Goal: Task Accomplishment & Management: Use online tool/utility

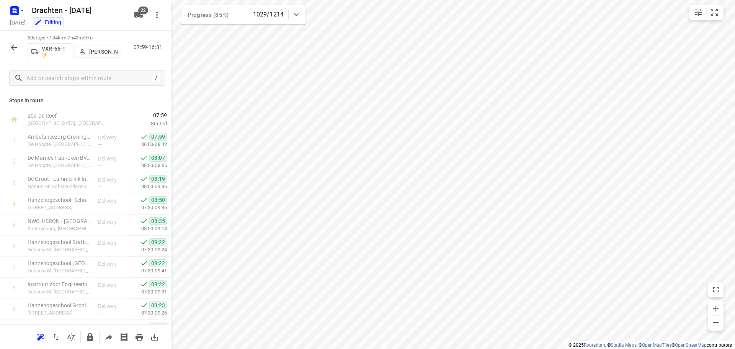
scroll to position [1091, 0]
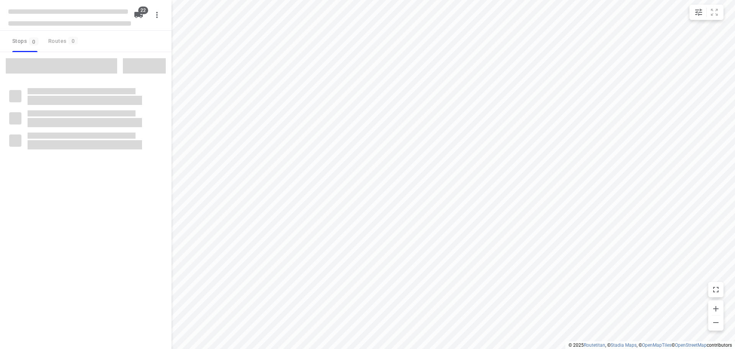
checkbox input "true"
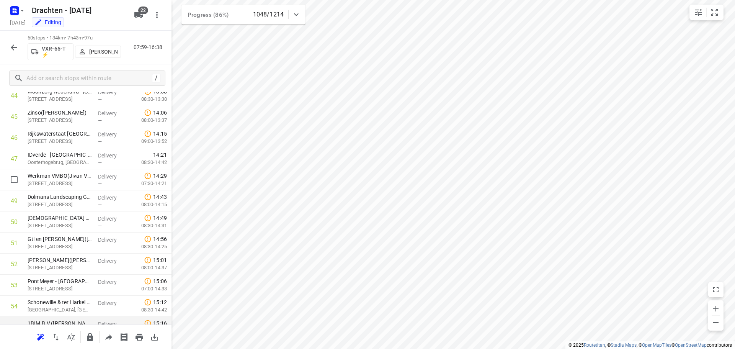
scroll to position [937, 0]
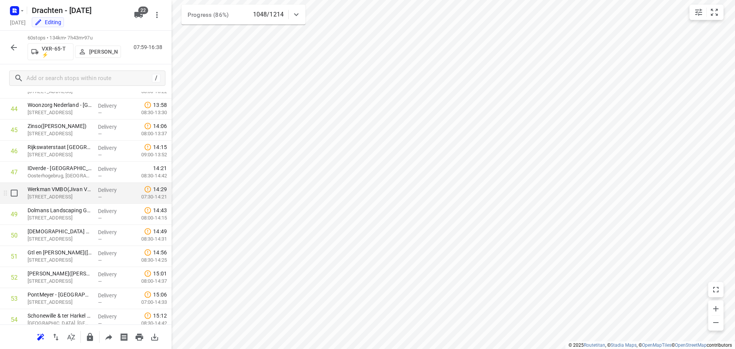
click at [61, 195] on p "Kluiverboom 1, Groningen" at bounding box center [60, 197] width 64 height 8
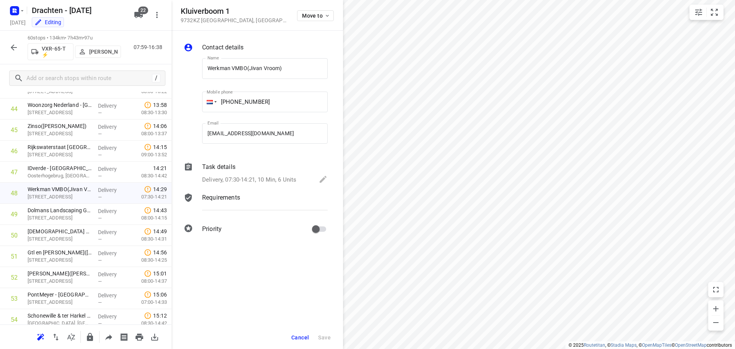
click at [284, 178] on p "Delivery, 07:30-14:21, 10 Min, 6 Units" at bounding box center [249, 179] width 94 height 9
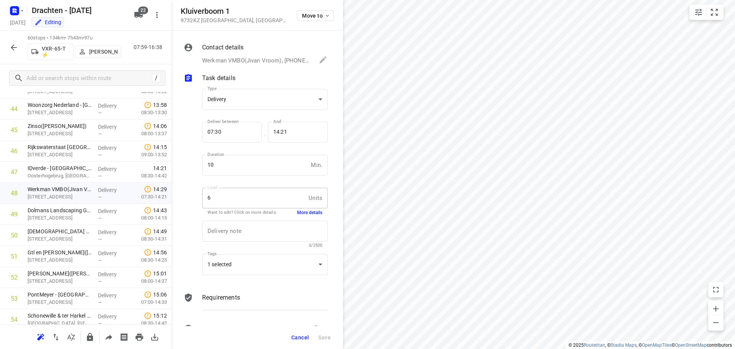
click at [301, 210] on button "More details" at bounding box center [309, 212] width 25 height 7
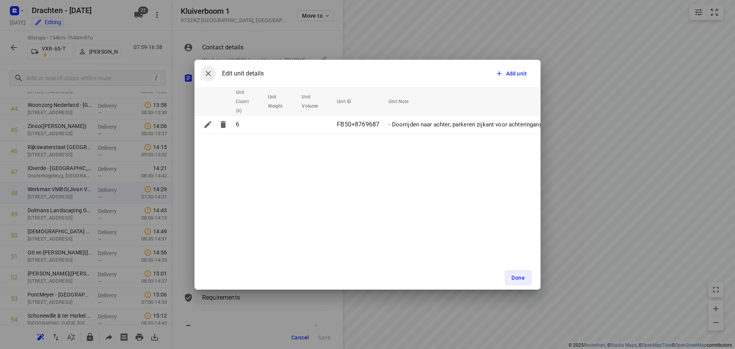
click at [212, 75] on icon "button" at bounding box center [208, 73] width 9 height 9
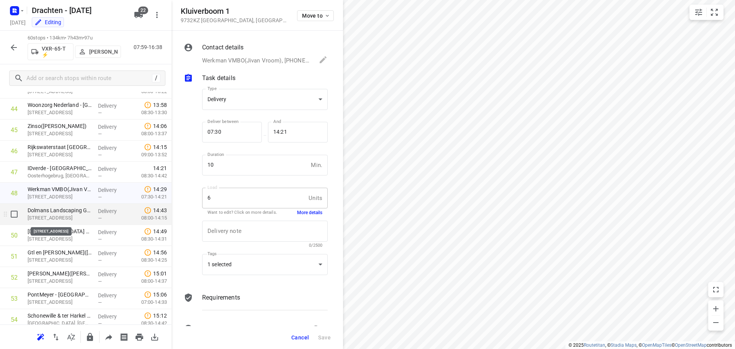
click at [52, 219] on p "[STREET_ADDRESS]" at bounding box center [60, 218] width 64 height 8
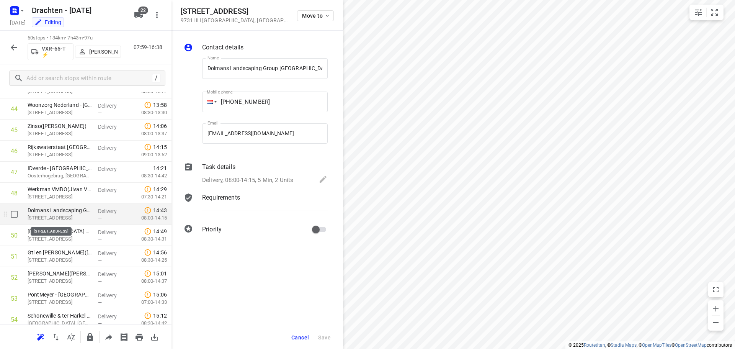
scroll to position [0, 13]
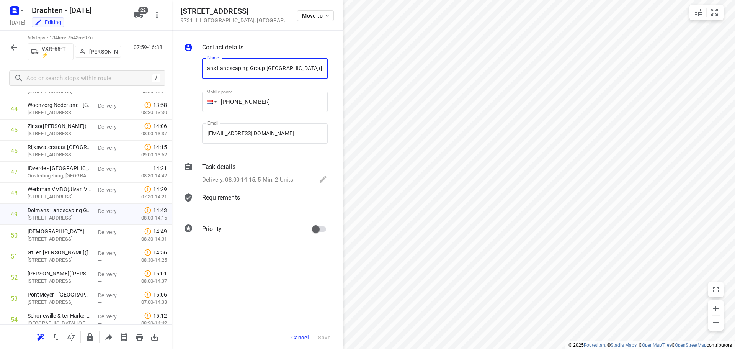
click at [289, 179] on p "Delivery, 08:00-14:15, 5 Min, 2 Units" at bounding box center [247, 179] width 91 height 9
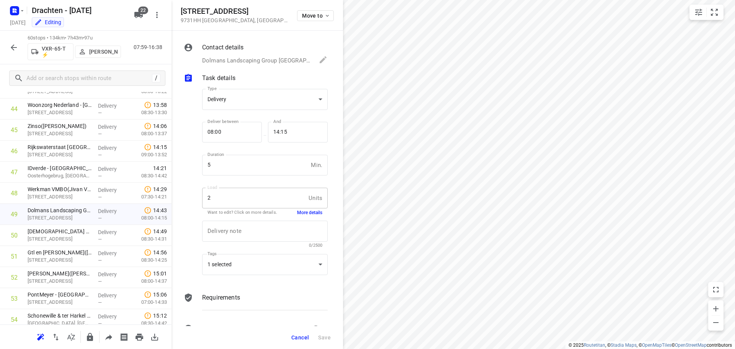
click at [306, 210] on button "More details" at bounding box center [309, 212] width 25 height 7
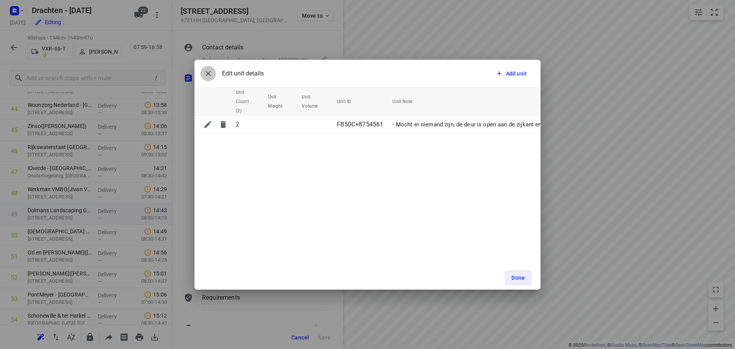
click at [214, 76] on button "button" at bounding box center [208, 73] width 15 height 15
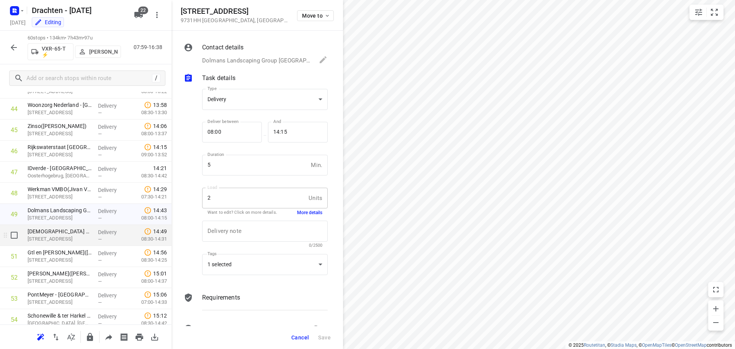
click at [72, 239] on p "[STREET_ADDRESS]" at bounding box center [60, 239] width 64 height 8
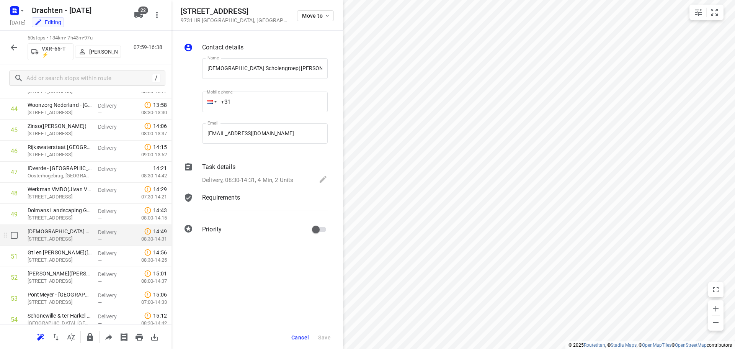
scroll to position [0, 3]
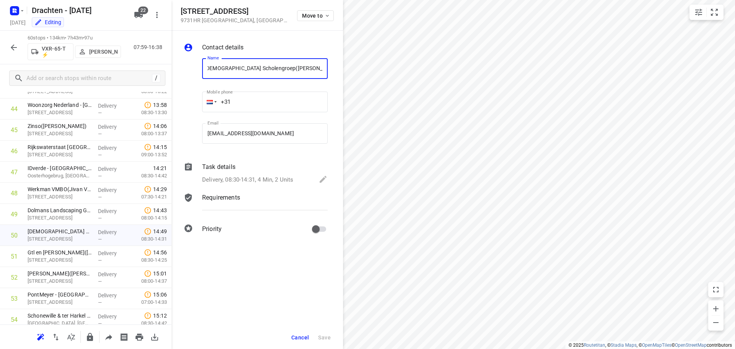
click at [276, 178] on p "Delivery, 08:30-14:31, 4 Min, 2 Units" at bounding box center [247, 179] width 91 height 9
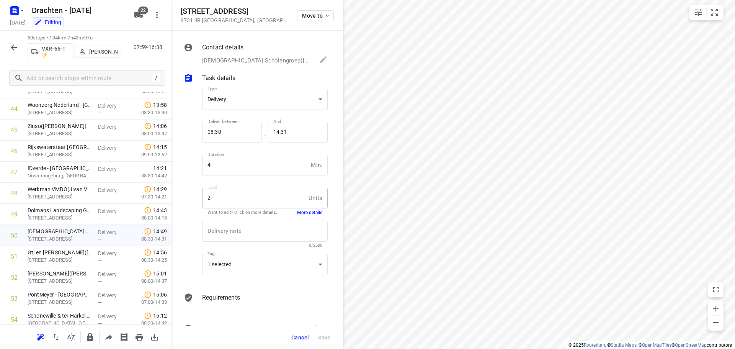
click at [306, 214] on button "More details" at bounding box center [309, 212] width 25 height 7
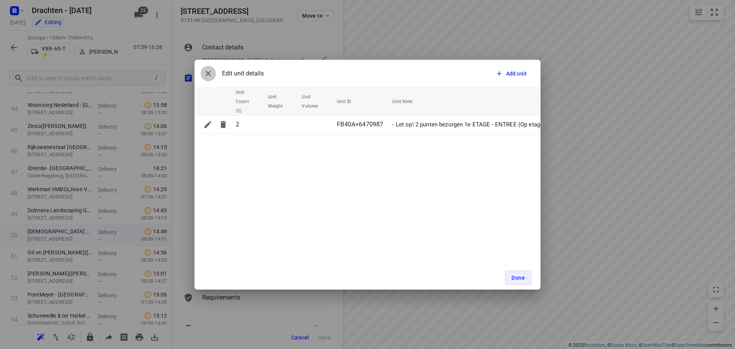
click at [211, 75] on icon "button" at bounding box center [208, 73] width 9 height 9
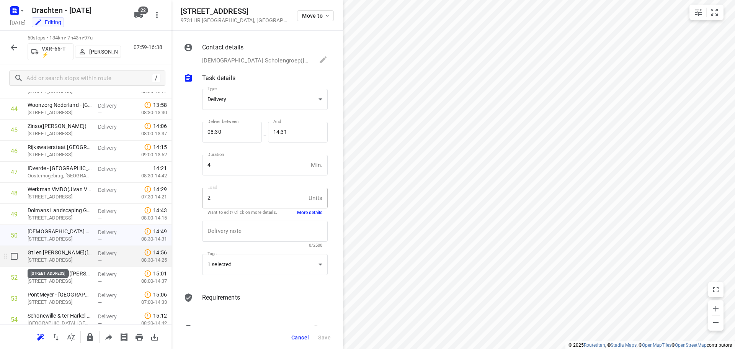
click at [53, 262] on p "Pop Dijkemaweg 96B, Groningen" at bounding box center [60, 260] width 64 height 8
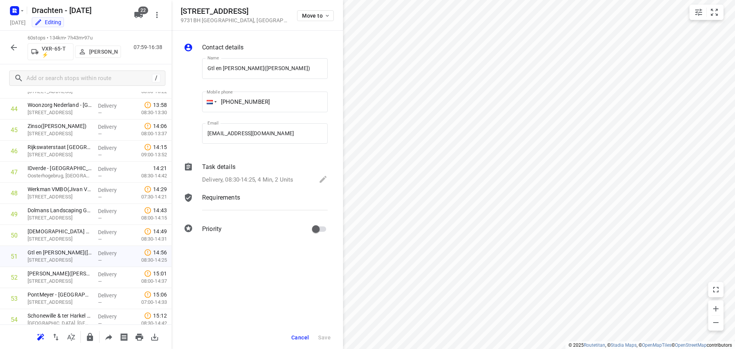
click at [293, 174] on div "Task details Delivery, 08:30-14:25, 4 Min, 2 Units" at bounding box center [265, 174] width 129 height 26
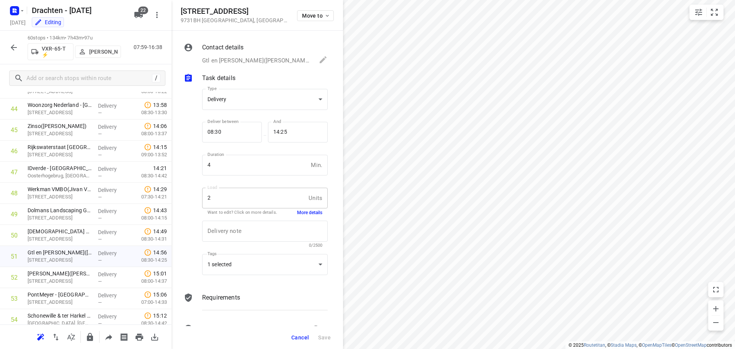
click at [310, 213] on button "More details" at bounding box center [309, 212] width 25 height 7
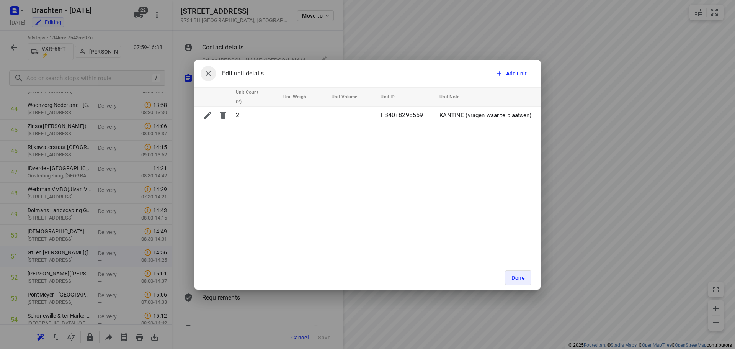
click at [208, 75] on icon "button" at bounding box center [208, 73] width 9 height 9
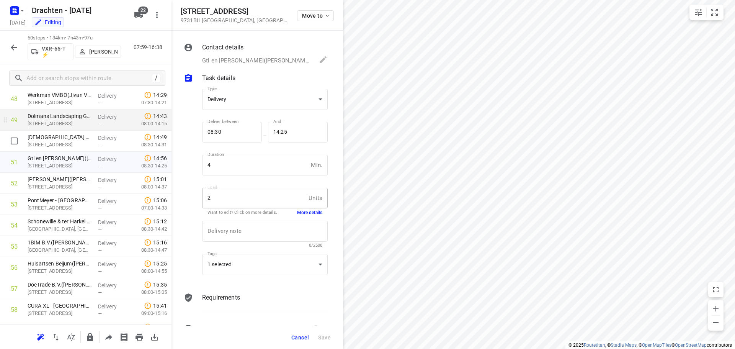
scroll to position [1052, 0]
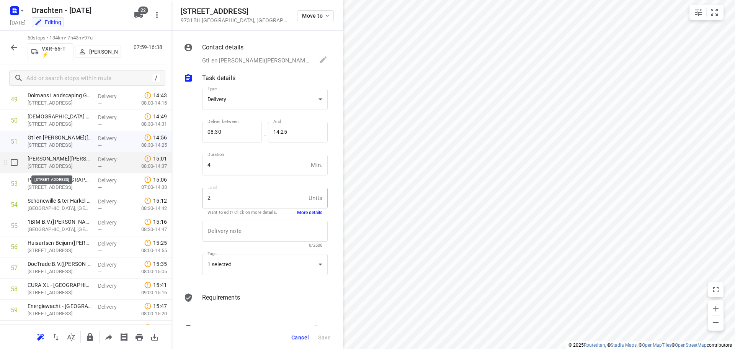
click at [50, 168] on p "Ulgersmaweg 49, Groningen" at bounding box center [60, 166] width 64 height 8
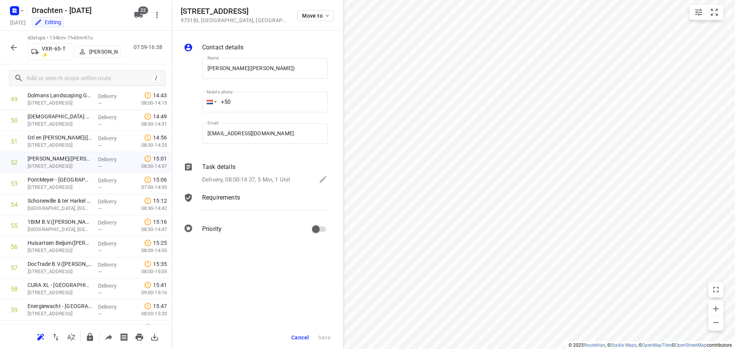
click at [270, 179] on p "Delivery, 08:00-14:37, 5 Min, 1 Unit" at bounding box center [246, 179] width 88 height 9
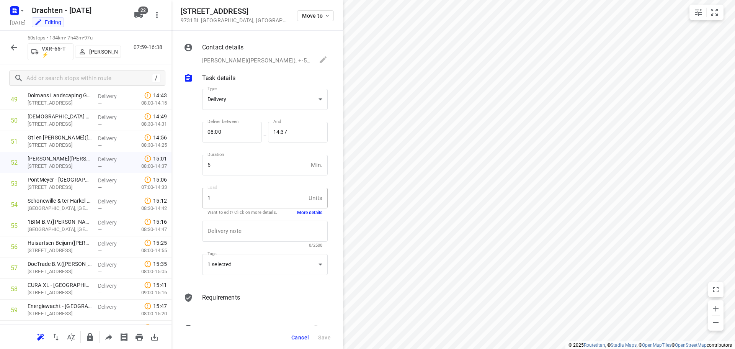
click at [297, 211] on button "More details" at bounding box center [309, 212] width 25 height 7
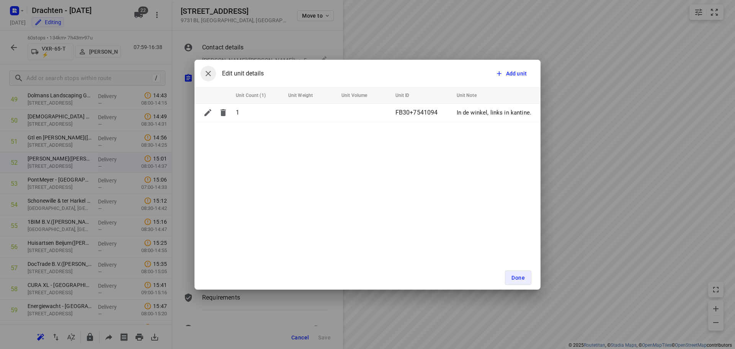
click at [212, 74] on icon "button" at bounding box center [208, 73] width 9 height 9
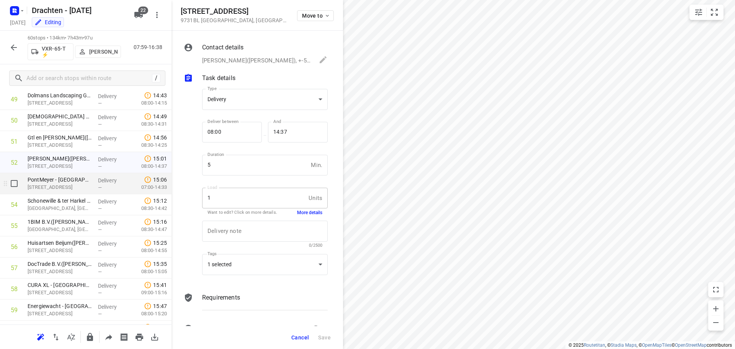
click at [43, 190] on p "Beckerweg 5, Groningen" at bounding box center [60, 187] width 64 height 8
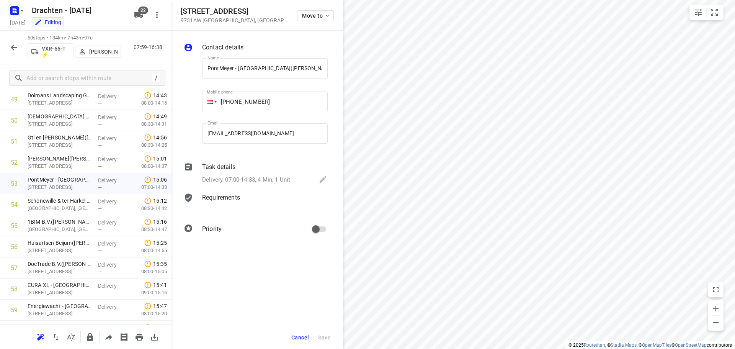
click at [280, 179] on p "Delivery, 07:00-14:33, 4 Min, 1 Unit" at bounding box center [246, 179] width 88 height 9
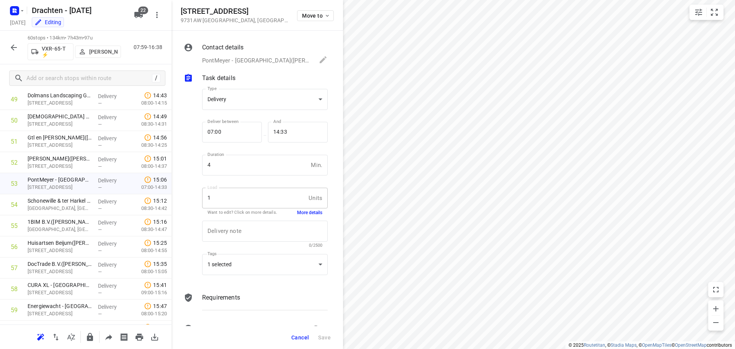
click at [306, 210] on button "More details" at bounding box center [309, 212] width 25 height 7
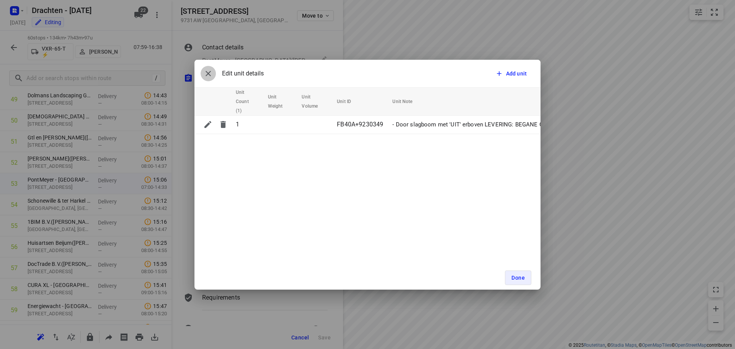
click at [205, 72] on icon "button" at bounding box center [208, 73] width 9 height 9
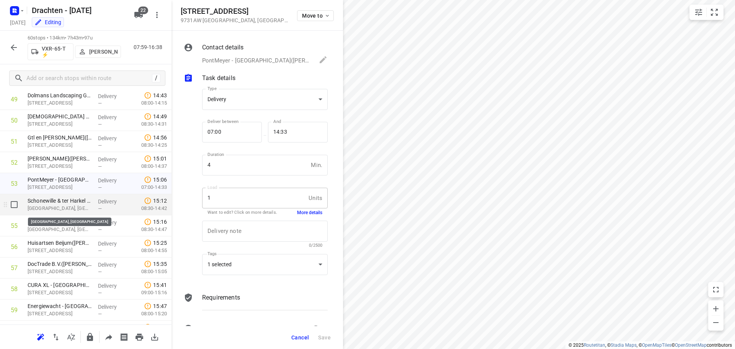
click at [63, 210] on p "[GEOGRAPHIC_DATA], [GEOGRAPHIC_DATA]" at bounding box center [60, 208] width 64 height 8
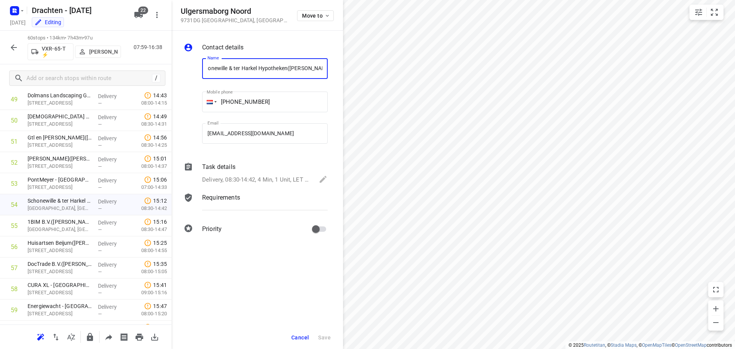
scroll to position [0, 0]
click at [277, 177] on p "Delivery, 08:30-14:42, 4 Min, 1 Unit, LET OP! Kritische klant, gaat hier vaak m…" at bounding box center [256, 179] width 109 height 9
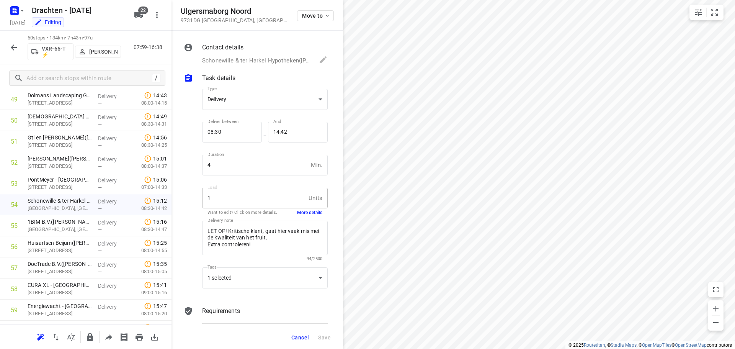
click at [303, 210] on button "More details" at bounding box center [309, 212] width 25 height 7
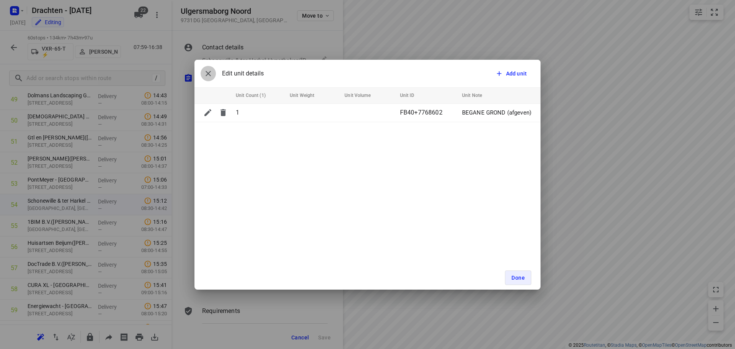
click at [210, 71] on icon "button" at bounding box center [208, 73] width 5 height 5
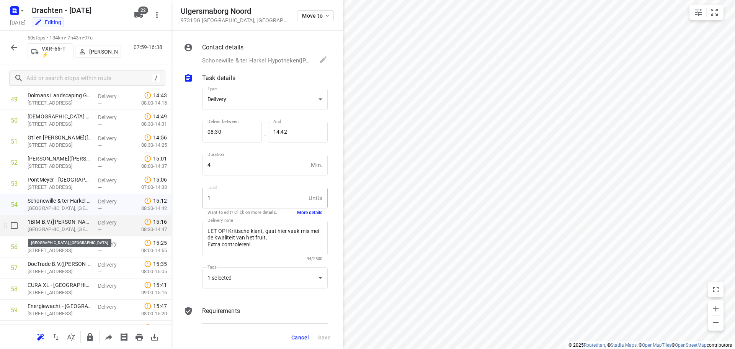
click at [62, 231] on p "[GEOGRAPHIC_DATA], [GEOGRAPHIC_DATA]" at bounding box center [60, 230] width 64 height 8
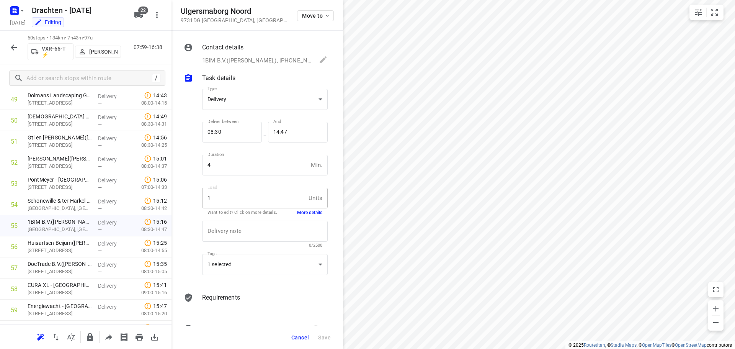
click at [297, 209] on button "More details" at bounding box center [309, 212] width 25 height 7
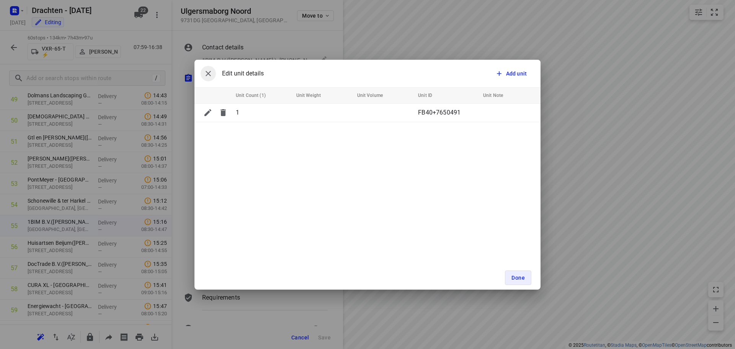
click at [206, 73] on icon "button" at bounding box center [208, 73] width 9 height 9
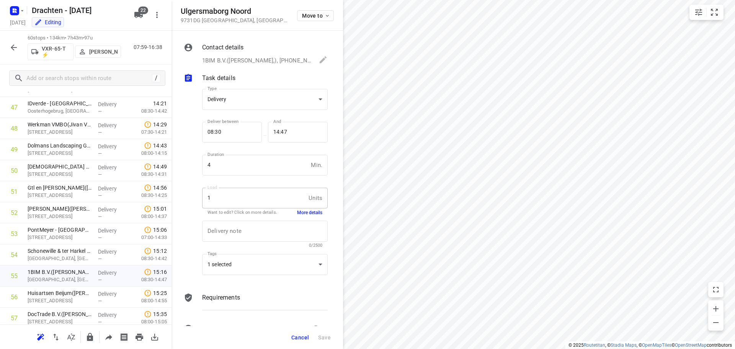
scroll to position [1014, 0]
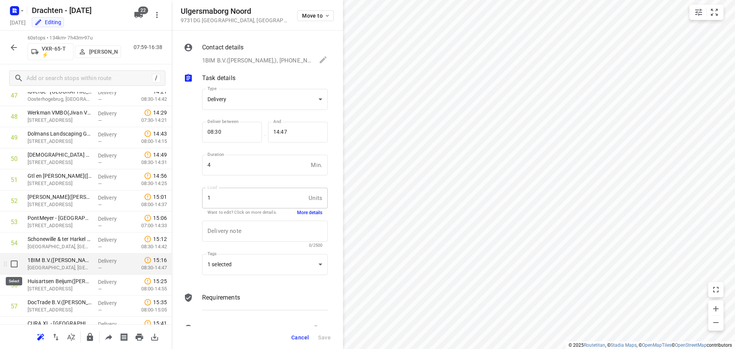
click at [14, 266] on input "checkbox" at bounding box center [14, 263] width 15 height 15
checkbox input "true"
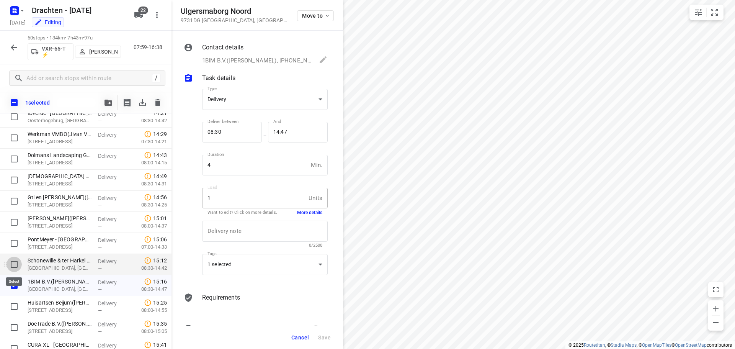
click at [14, 263] on input "checkbox" at bounding box center [14, 264] width 15 height 15
checkbox input "true"
click at [13, 247] on input "checkbox" at bounding box center [14, 242] width 15 height 15
checkbox input "true"
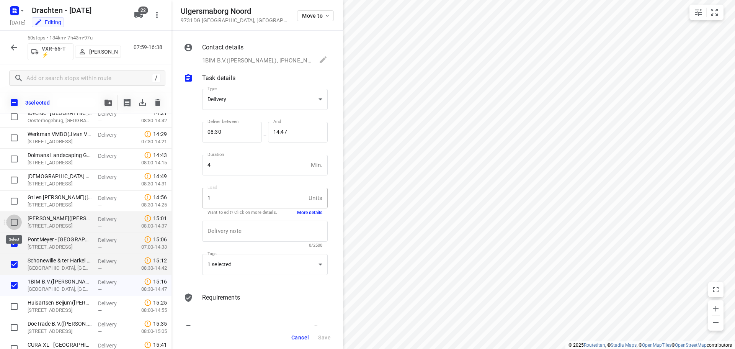
click at [16, 227] on input "checkbox" at bounding box center [14, 221] width 15 height 15
checkbox input "true"
click at [16, 203] on input "checkbox" at bounding box center [14, 200] width 15 height 15
checkbox input "true"
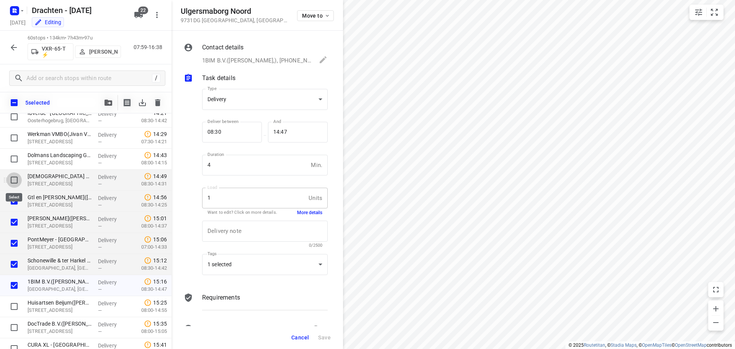
click at [13, 181] on input "checkbox" at bounding box center [14, 179] width 15 height 15
checkbox input "true"
click at [17, 164] on input "checkbox" at bounding box center [14, 158] width 15 height 15
checkbox input "true"
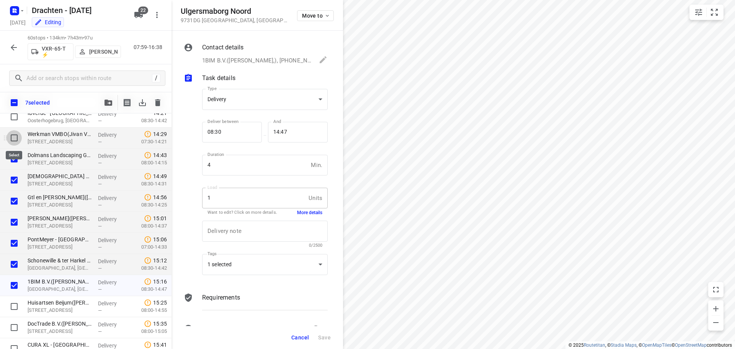
click at [16, 140] on input "checkbox" at bounding box center [14, 137] width 15 height 15
checkbox input "true"
click at [111, 106] on button "button" at bounding box center [108, 102] width 15 height 15
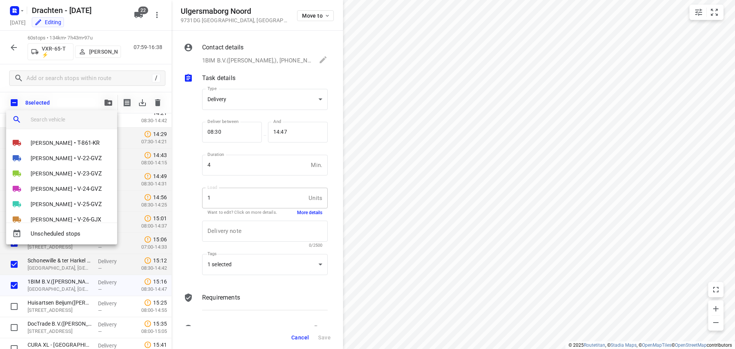
click at [71, 117] on input "search vehicle" at bounding box center [71, 119] width 80 height 11
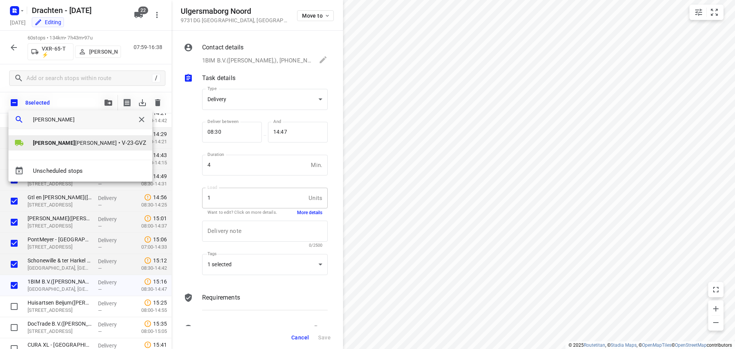
type input "wopke"
click at [122, 144] on span "V-23-GVZ" at bounding box center [134, 143] width 25 height 9
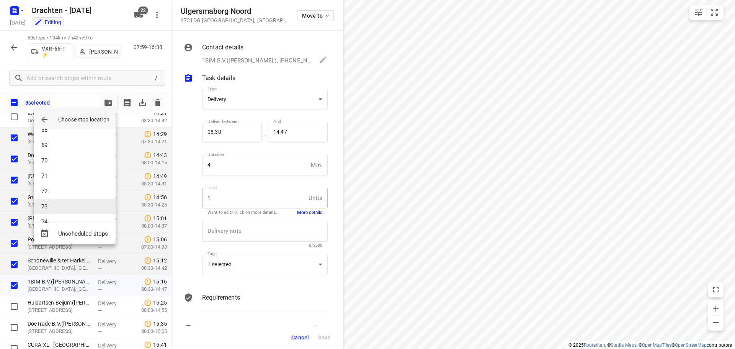
scroll to position [1064, 0]
click at [62, 208] on li "75" at bounding box center [75, 208] width 82 height 15
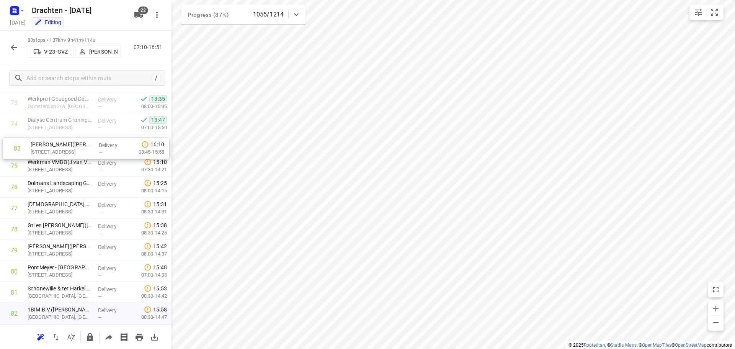
scroll to position [1550, 0]
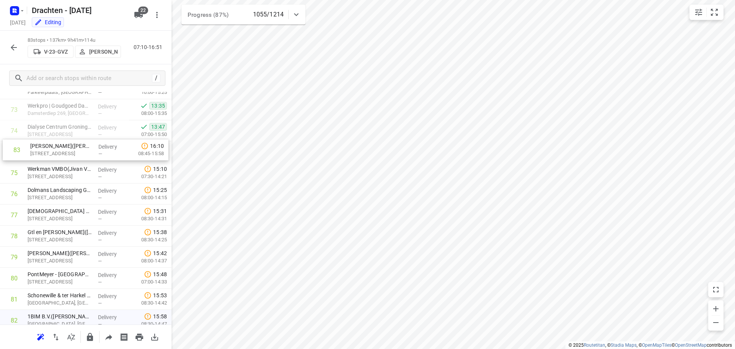
drag, startPoint x: 74, startPoint y: 297, endPoint x: 76, endPoint y: 152, distance: 145.5
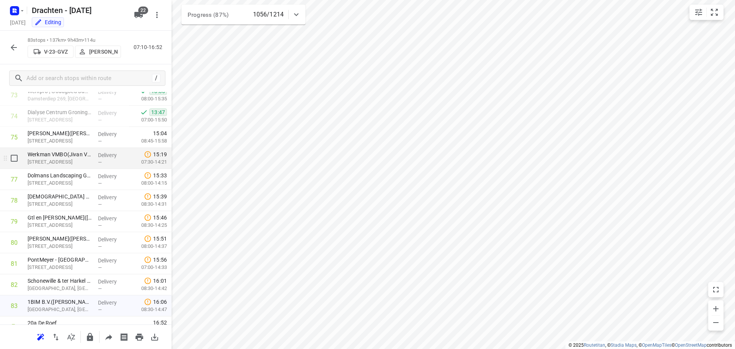
scroll to position [1575, 0]
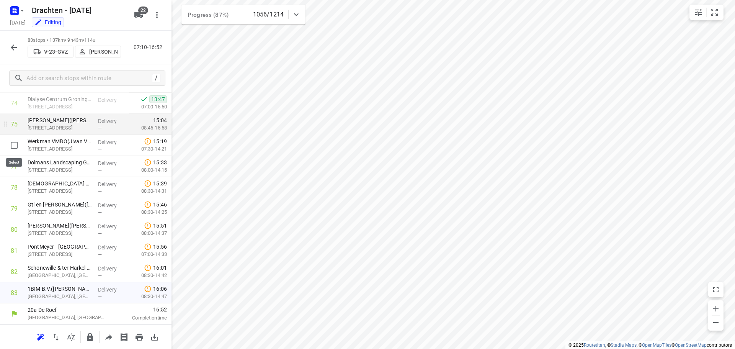
drag, startPoint x: 15, startPoint y: 147, endPoint x: 19, endPoint y: 156, distance: 10.3
click at [15, 146] on input "checkbox" at bounding box center [14, 144] width 15 height 15
checkbox input "true"
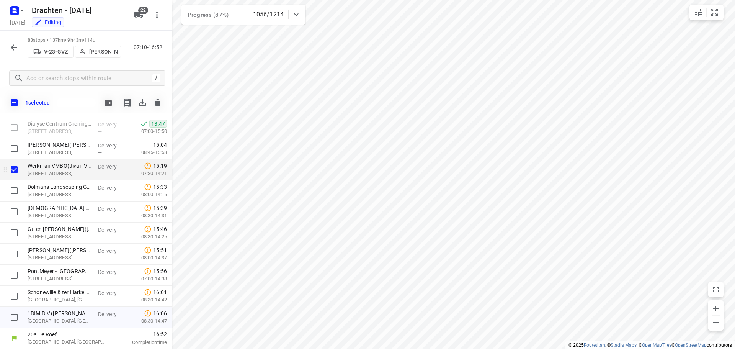
scroll to position [1572, 0]
click at [14, 191] on input "checkbox" at bounding box center [14, 190] width 15 height 15
checkbox input "true"
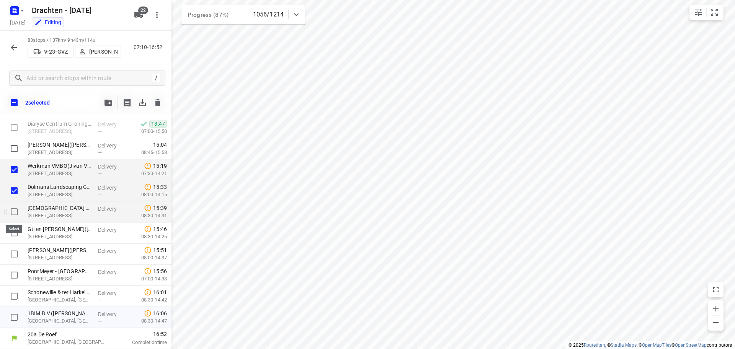
click at [17, 210] on input "checkbox" at bounding box center [14, 211] width 15 height 15
checkbox input "true"
click at [14, 233] on input "checkbox" at bounding box center [14, 232] width 15 height 15
checkbox input "true"
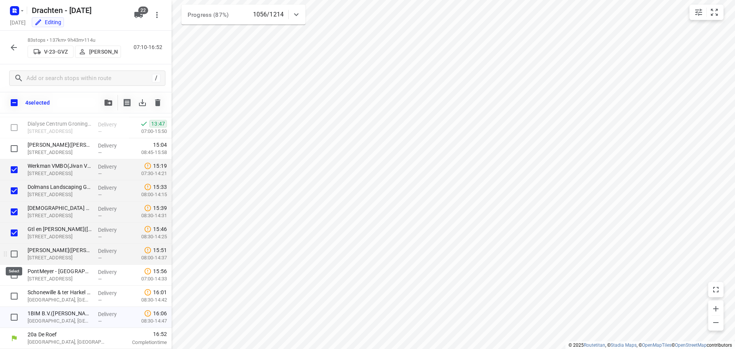
click at [16, 254] on input "checkbox" at bounding box center [14, 253] width 15 height 15
checkbox input "true"
click at [14, 273] on input "checkbox" at bounding box center [14, 274] width 15 height 15
checkbox input "true"
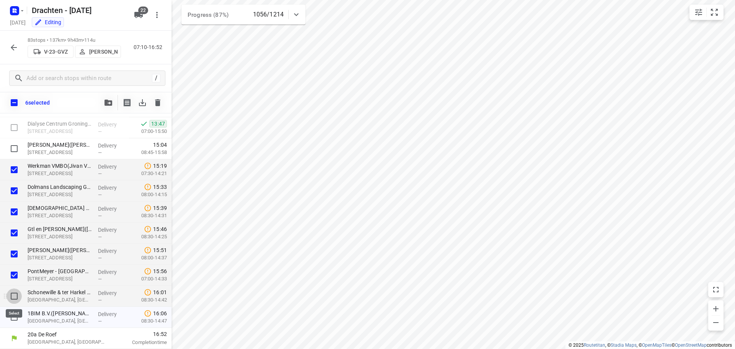
click at [14, 299] on input "checkbox" at bounding box center [14, 295] width 15 height 15
checkbox input "true"
click at [12, 316] on input "checkbox" at bounding box center [14, 316] width 15 height 15
click at [111, 101] on icon "button" at bounding box center [109, 103] width 8 height 6
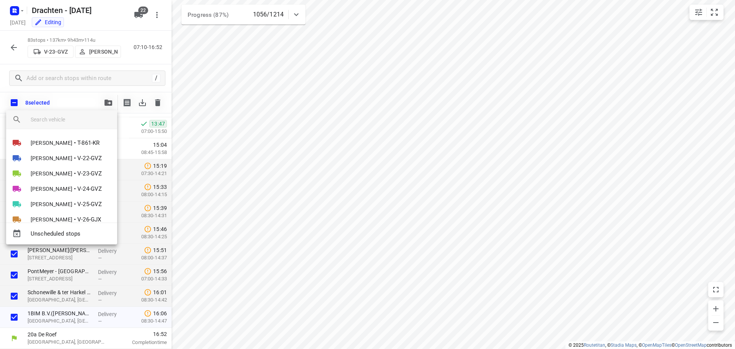
click at [86, 94] on div at bounding box center [367, 174] width 735 height 349
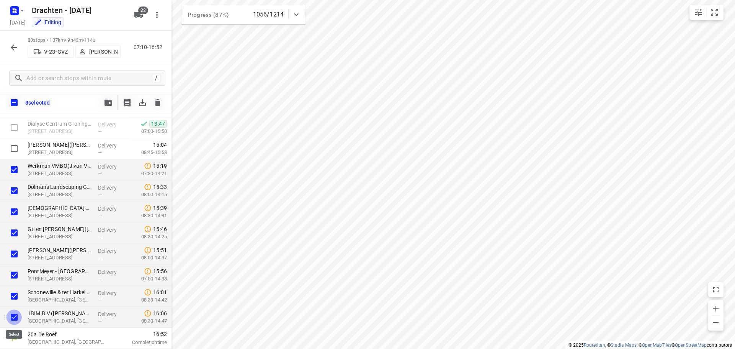
click at [18, 316] on input "checkbox" at bounding box center [14, 316] width 15 height 15
checkbox input "false"
click at [13, 296] on input "checkbox" at bounding box center [14, 295] width 15 height 15
checkbox input "false"
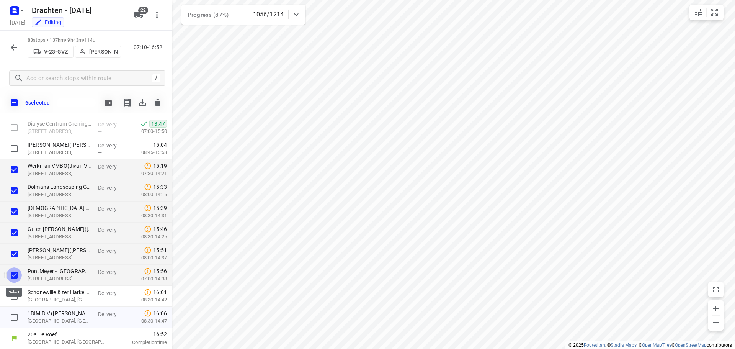
click at [17, 277] on input "checkbox" at bounding box center [14, 274] width 15 height 15
checkbox input "false"
click at [13, 251] on input "checkbox" at bounding box center [14, 253] width 15 height 15
checkbox input "false"
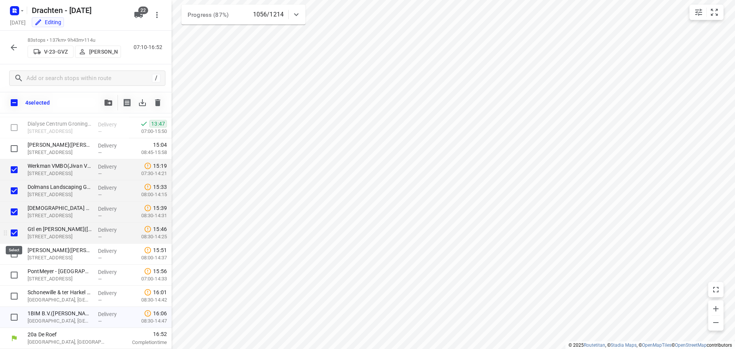
click at [15, 231] on input "checkbox" at bounding box center [14, 232] width 15 height 15
checkbox input "false"
click at [13, 213] on input "checkbox" at bounding box center [14, 211] width 15 height 15
checkbox input "false"
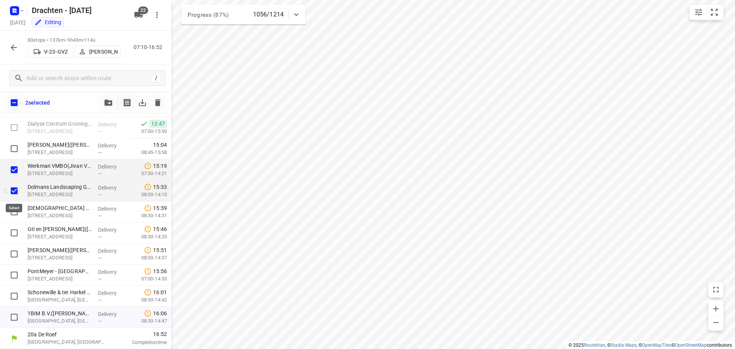
drag, startPoint x: 13, startPoint y: 190, endPoint x: 15, endPoint y: 180, distance: 9.3
click at [14, 189] on input "checkbox" at bounding box center [14, 190] width 15 height 15
checkbox input "false"
click at [17, 170] on input "checkbox" at bounding box center [14, 169] width 15 height 15
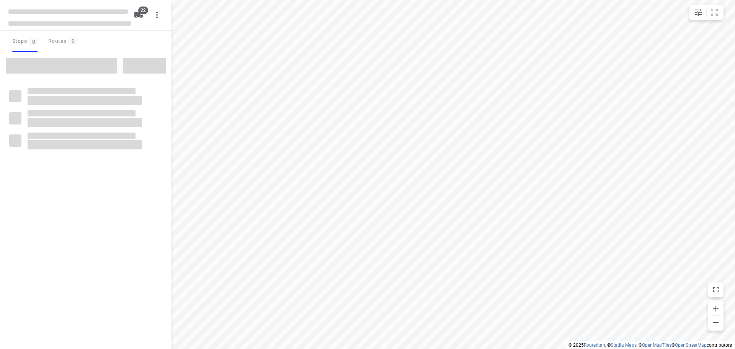
checkbox input "true"
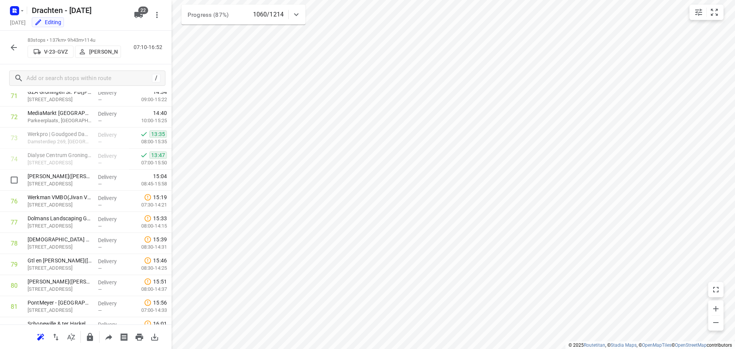
scroll to position [1575, 0]
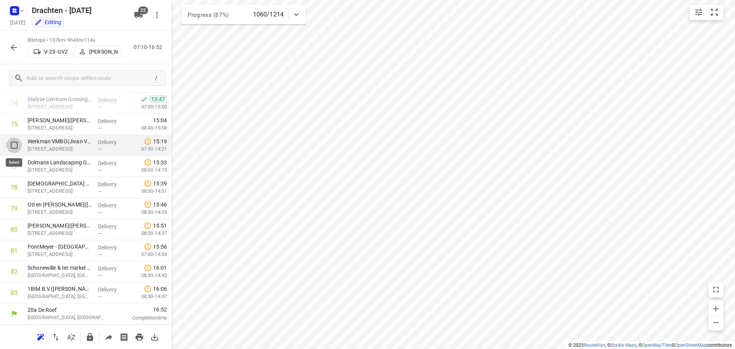
click at [12, 146] on input "checkbox" at bounding box center [14, 144] width 15 height 15
checkbox input "true"
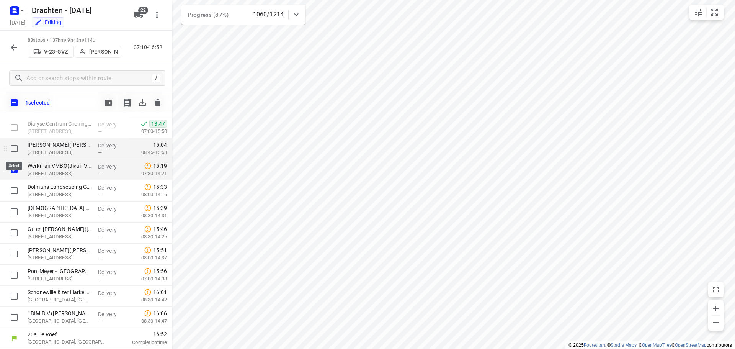
scroll to position [1572, 0]
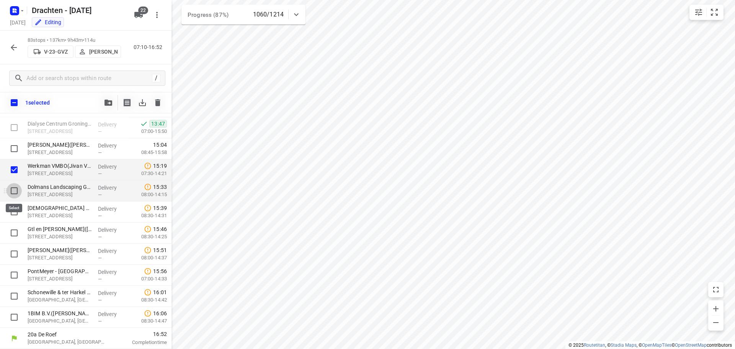
click at [14, 191] on input "checkbox" at bounding box center [14, 190] width 15 height 15
checkbox input "true"
click at [15, 216] on input "checkbox" at bounding box center [14, 211] width 15 height 15
checkbox input "true"
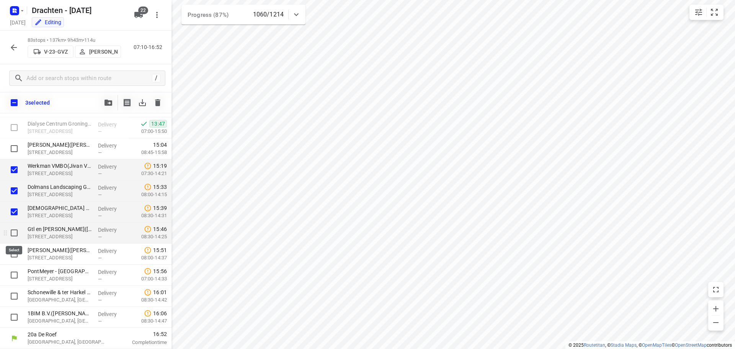
click at [14, 229] on input "checkbox" at bounding box center [14, 232] width 15 height 15
checkbox input "true"
click at [12, 252] on input "checkbox" at bounding box center [14, 253] width 15 height 15
checkbox input "true"
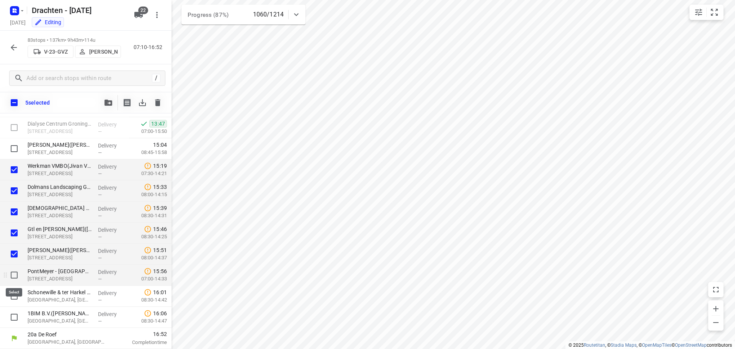
click at [13, 275] on input "checkbox" at bounding box center [14, 274] width 15 height 15
checkbox input "true"
drag, startPoint x: 17, startPoint y: 294, endPoint x: 16, endPoint y: 306, distance: 11.5
click at [17, 294] on input "checkbox" at bounding box center [14, 295] width 15 height 15
checkbox input "true"
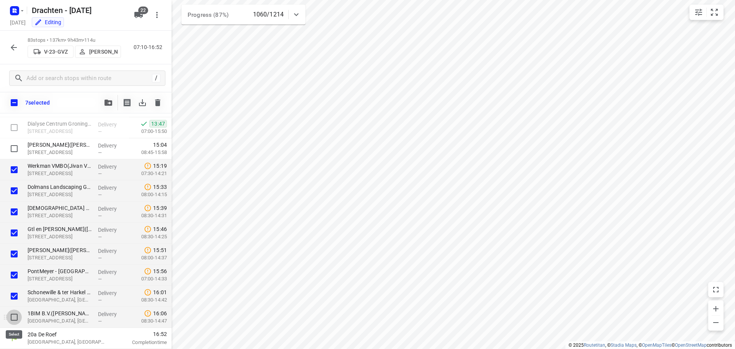
drag, startPoint x: 13, startPoint y: 315, endPoint x: 21, endPoint y: 311, distance: 8.6
click at [13, 315] on input "checkbox" at bounding box center [14, 316] width 15 height 15
checkbox input "true"
click at [111, 105] on icon "button" at bounding box center [109, 103] width 8 height 6
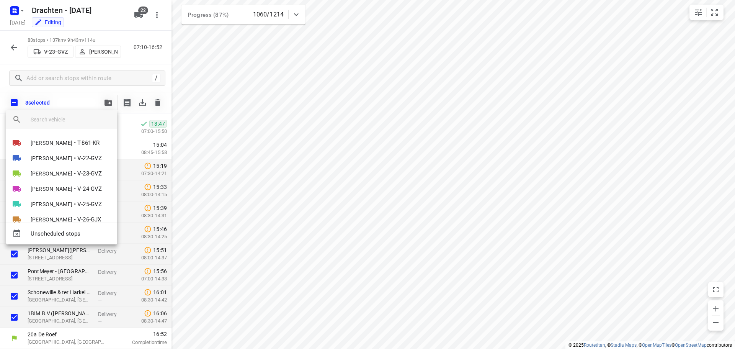
scroll to position [259, 0]
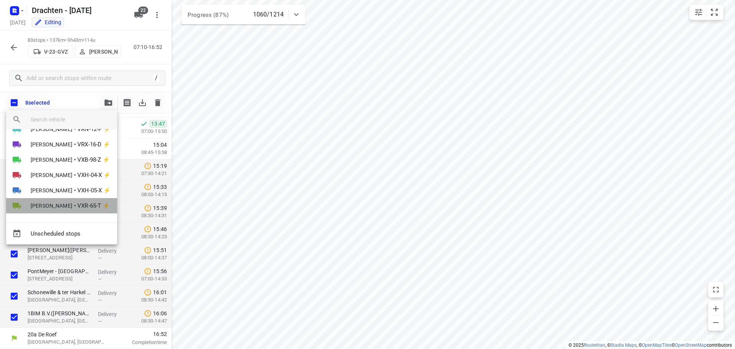
click at [72, 204] on span "[PERSON_NAME]" at bounding box center [52, 206] width 42 height 8
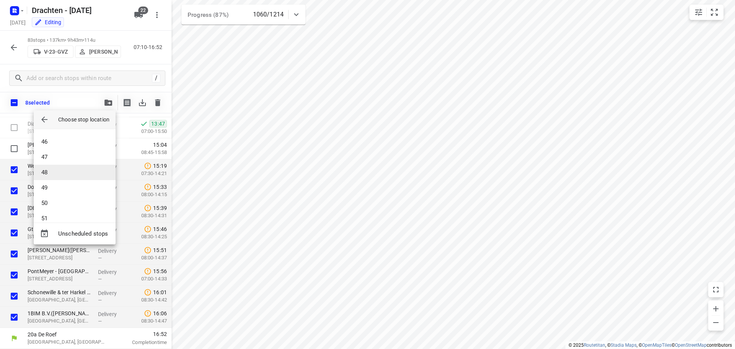
scroll to position [674, 0]
click at [60, 159] on li "46" at bounding box center [75, 154] width 82 height 15
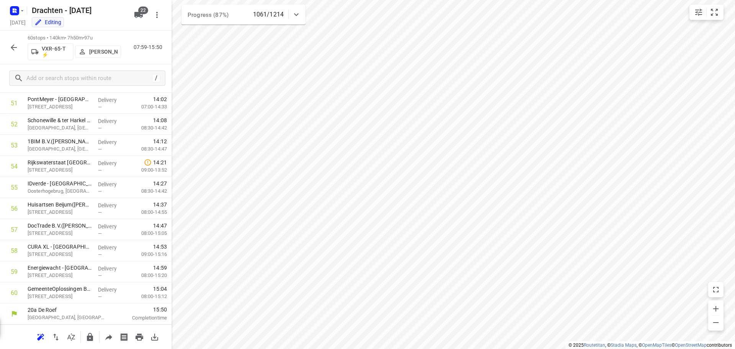
scroll to position [1091, 0]
click at [13, 169] on input "checkbox" at bounding box center [14, 166] width 15 height 15
checkbox input "true"
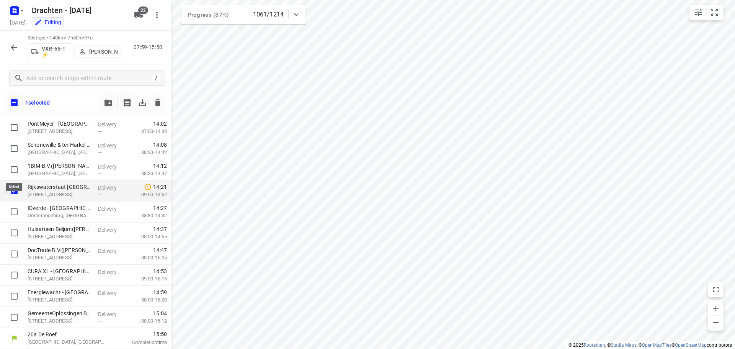
scroll to position [1087, 0]
click at [13, 213] on input "checkbox" at bounding box center [14, 211] width 15 height 15
checkbox input "true"
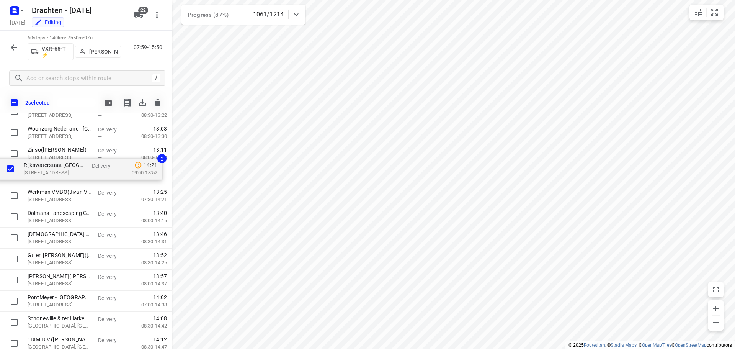
scroll to position [933, 0]
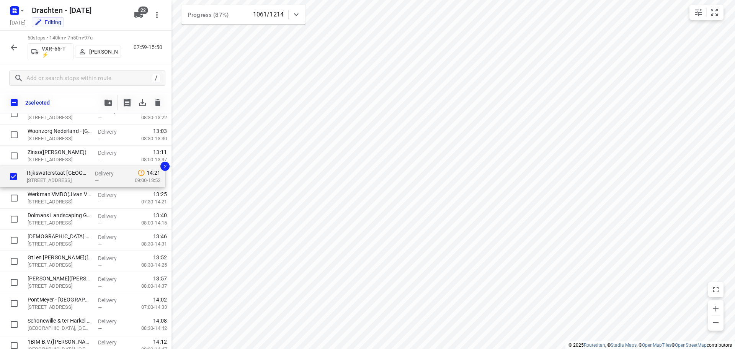
drag, startPoint x: 67, startPoint y: 307, endPoint x: 67, endPoint y: 175, distance: 132.1
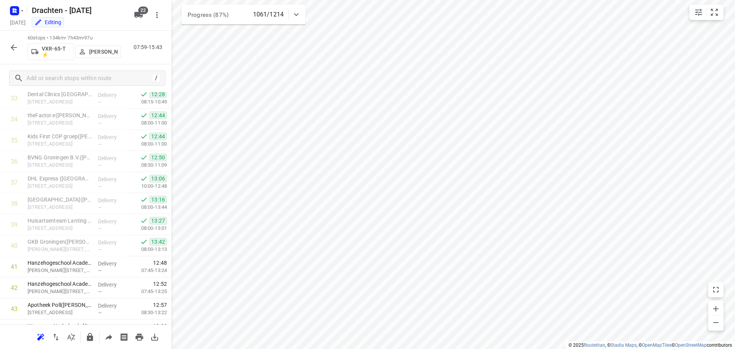
scroll to position [708, 0]
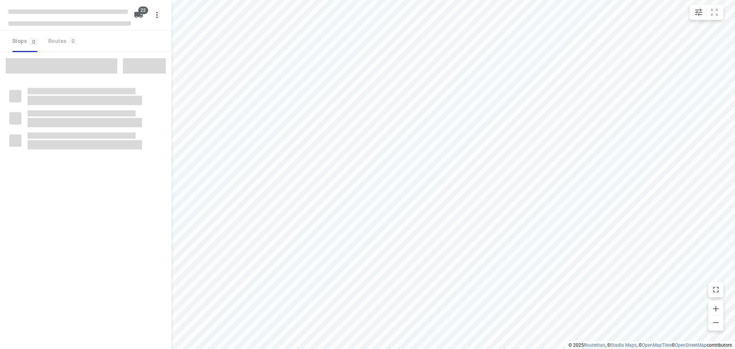
checkbox input "true"
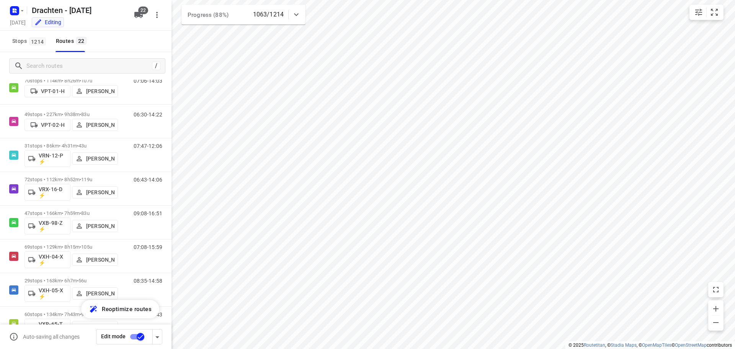
scroll to position [522, 0]
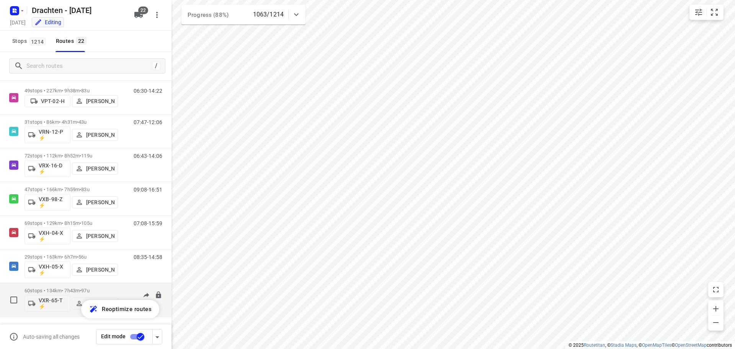
click at [98, 286] on div "60 stops • 134km • 7h43m • 97u VXR-65-T ⚡ Harry Van der Laan" at bounding box center [71, 300] width 93 height 32
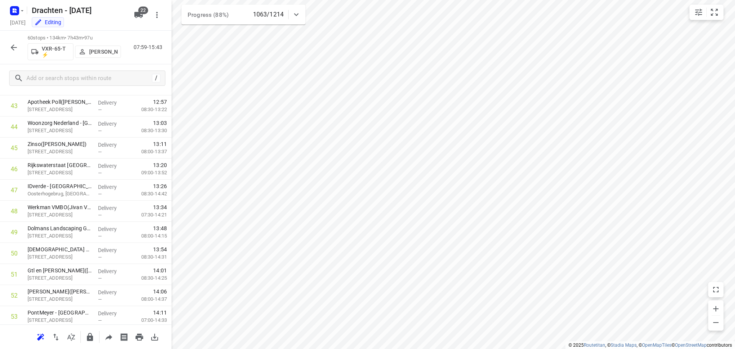
scroll to position [1091, 0]
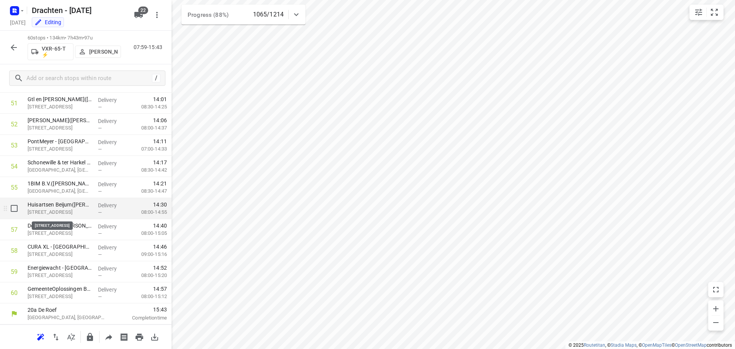
click at [75, 209] on p "Emingaheerd 10, Groningen" at bounding box center [60, 212] width 64 height 8
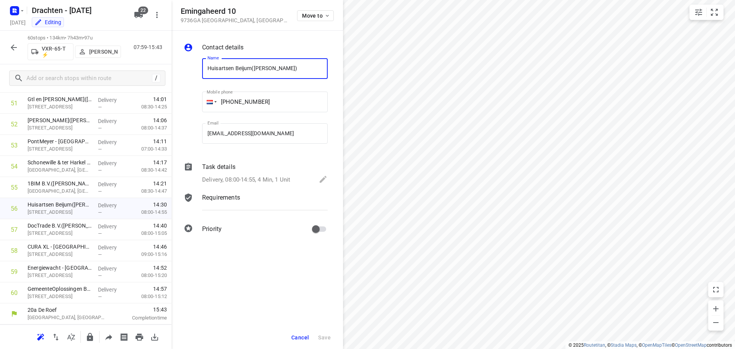
click at [277, 182] on p "Delivery, 08:00-14:55, 4 Min, 1 Unit" at bounding box center [246, 179] width 88 height 9
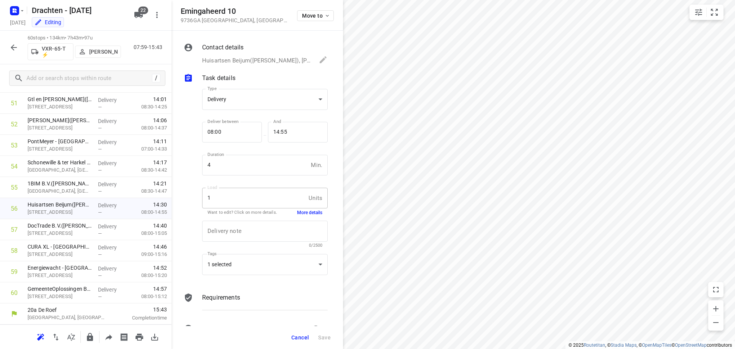
click at [308, 211] on button "More details" at bounding box center [309, 212] width 25 height 7
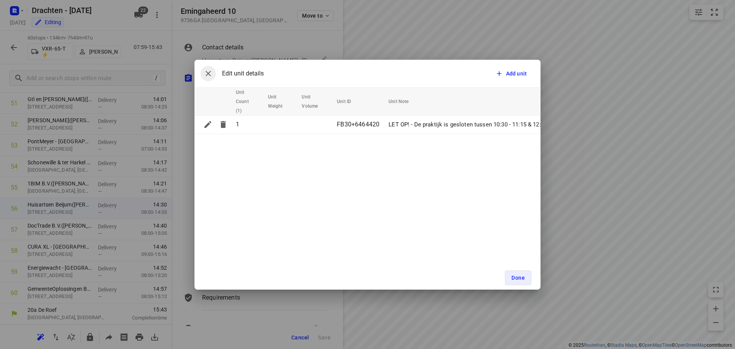
click at [209, 73] on icon "button" at bounding box center [208, 73] width 9 height 9
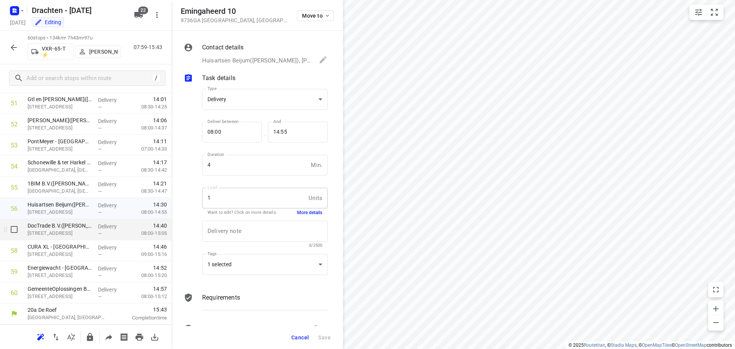
click at [51, 230] on p "Oeverkruid 14, Groningen" at bounding box center [60, 233] width 64 height 8
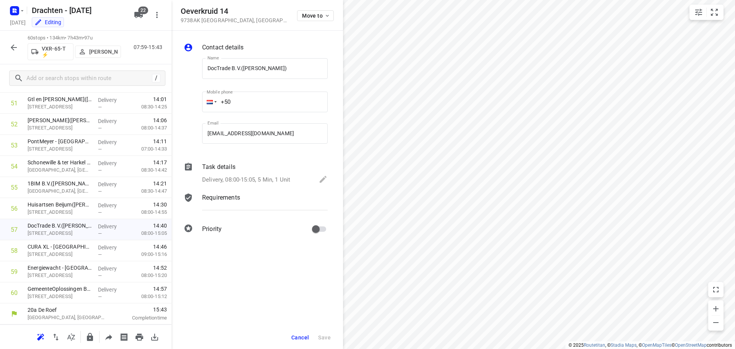
click at [263, 177] on p "Delivery, 08:00-15:05, 5 Min, 1 Unit" at bounding box center [246, 179] width 88 height 9
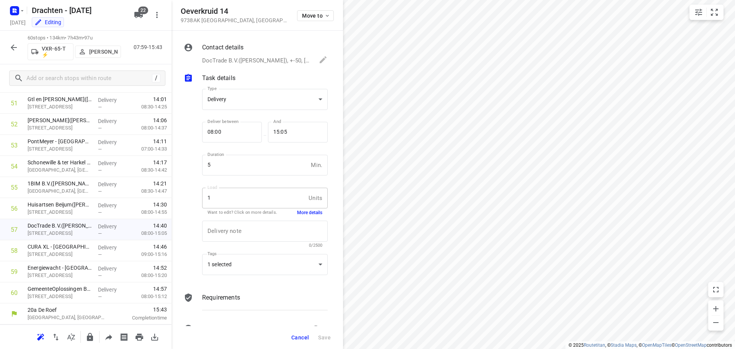
click at [301, 213] on button "More details" at bounding box center [309, 212] width 25 height 7
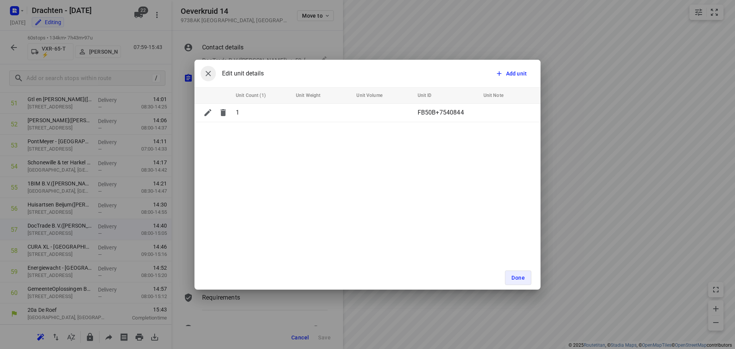
click at [205, 72] on icon "button" at bounding box center [208, 73] width 9 height 9
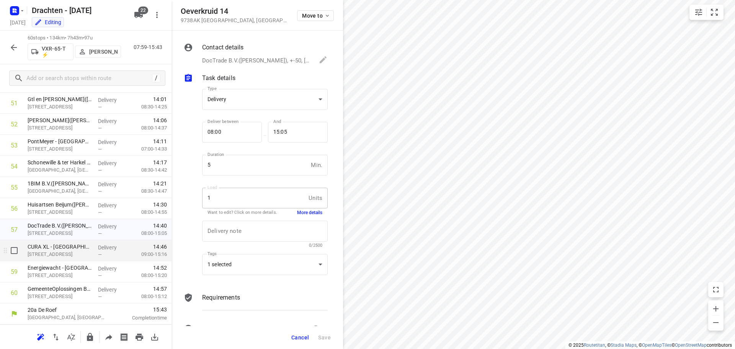
click at [56, 252] on p "Zeewinde 15, Groningen" at bounding box center [60, 254] width 64 height 8
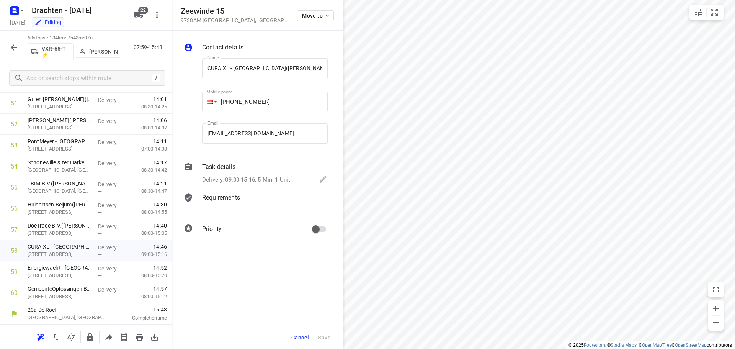
click at [283, 182] on p "Delivery, 09:00-15:16, 5 Min, 1 Unit" at bounding box center [246, 179] width 88 height 9
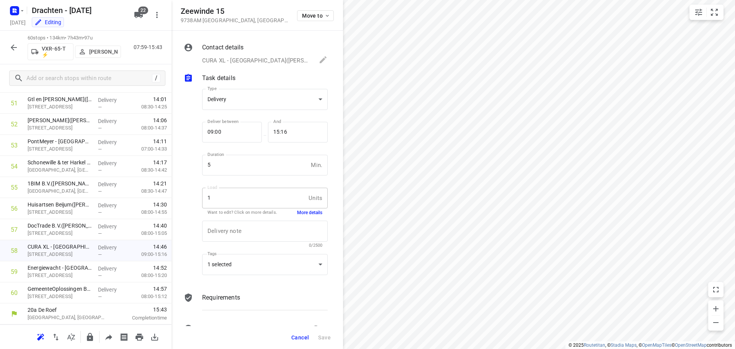
click at [302, 209] on button "More details" at bounding box center [309, 212] width 25 height 7
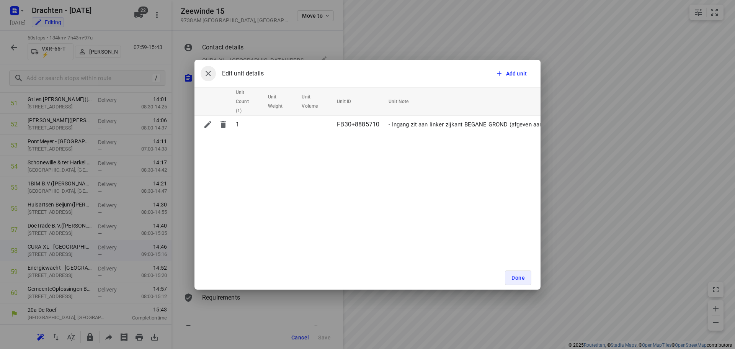
click at [205, 72] on icon "button" at bounding box center [208, 73] width 9 height 9
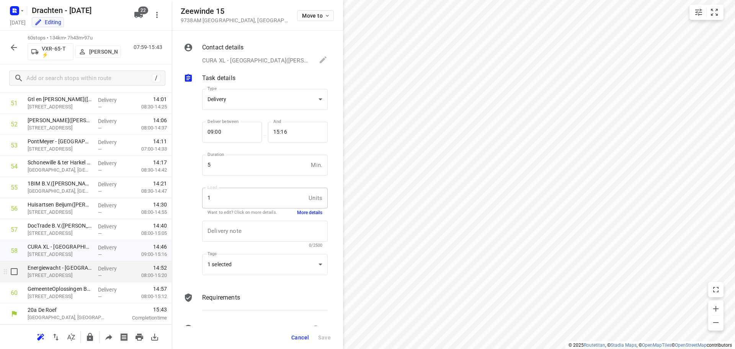
click at [37, 279] on div "Energiewacht - Groningen(Matthijs le Gras) Zeewinde 11B, Groningen" at bounding box center [60, 271] width 70 height 21
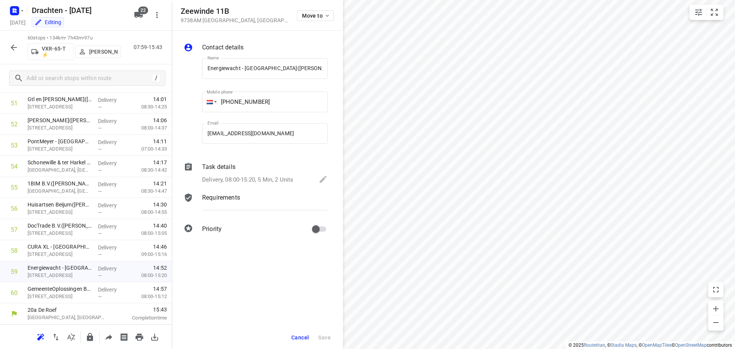
click at [274, 180] on p "Delivery, 08:00-15:20, 5 Min, 2 Units" at bounding box center [247, 179] width 91 height 9
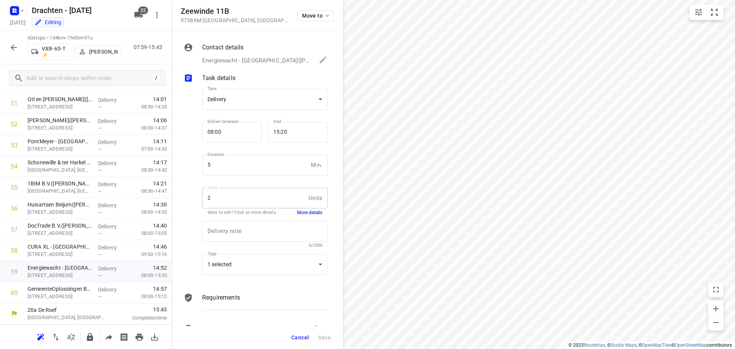
click at [307, 213] on button "More details" at bounding box center [309, 212] width 25 height 7
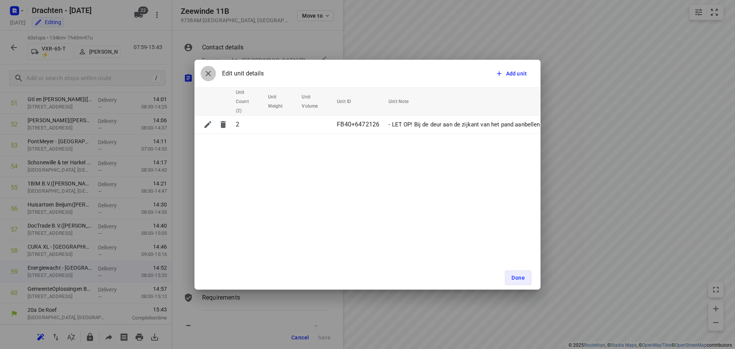
click at [207, 74] on icon "button" at bounding box center [208, 73] width 9 height 9
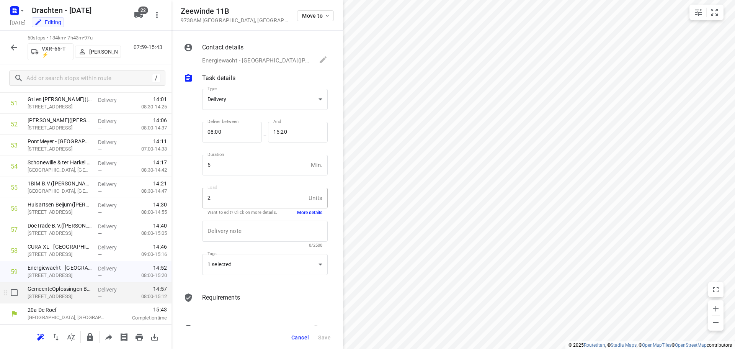
click at [60, 297] on p "[STREET_ADDRESS]" at bounding box center [60, 297] width 64 height 8
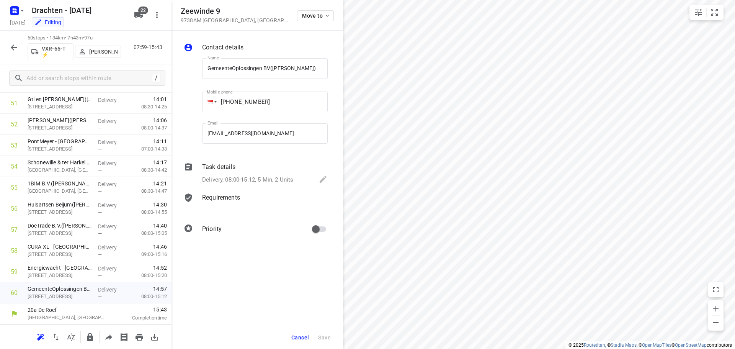
click at [260, 176] on p "Delivery, 08:00-15:12, 5 Min, 2 Units" at bounding box center [247, 179] width 91 height 9
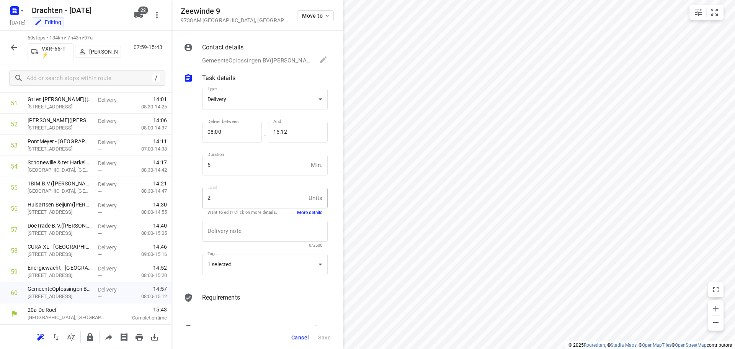
click at [302, 213] on button "More details" at bounding box center [309, 212] width 25 height 7
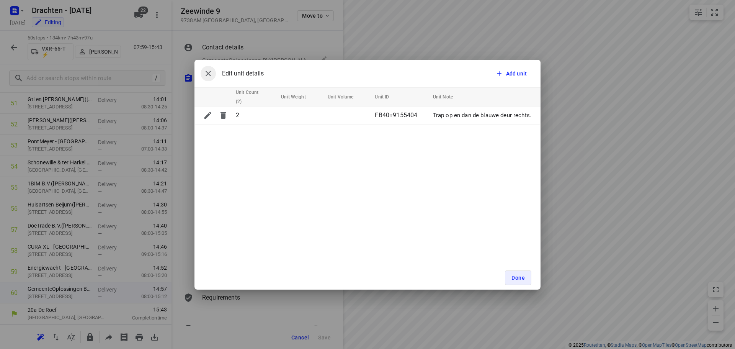
drag, startPoint x: 212, startPoint y: 74, endPoint x: 191, endPoint y: 150, distance: 79.1
click at [211, 74] on icon "button" at bounding box center [208, 73] width 9 height 9
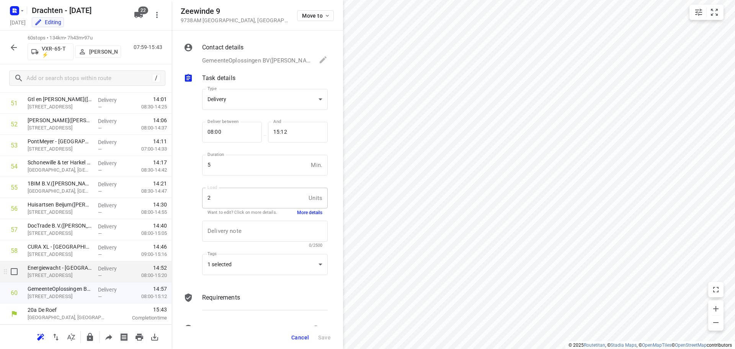
click at [66, 275] on p "[STREET_ADDRESS]" at bounding box center [60, 275] width 64 height 8
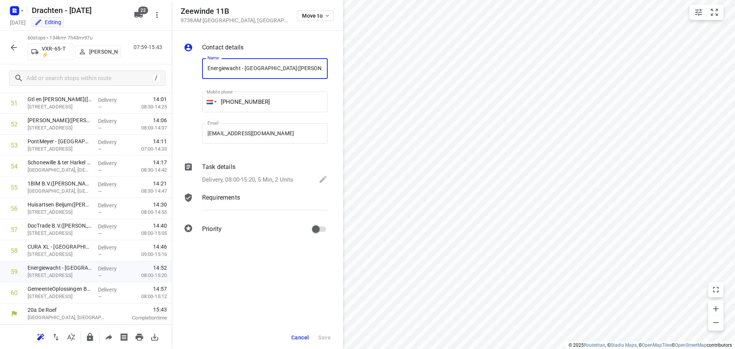
click at [298, 179] on div "Delivery, 08:00-15:20, 5 Min, 2 Units" at bounding box center [265, 180] width 126 height 11
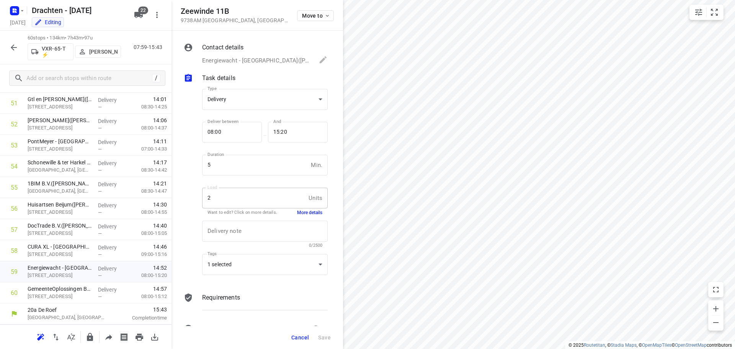
click at [308, 211] on button "More details" at bounding box center [309, 212] width 25 height 7
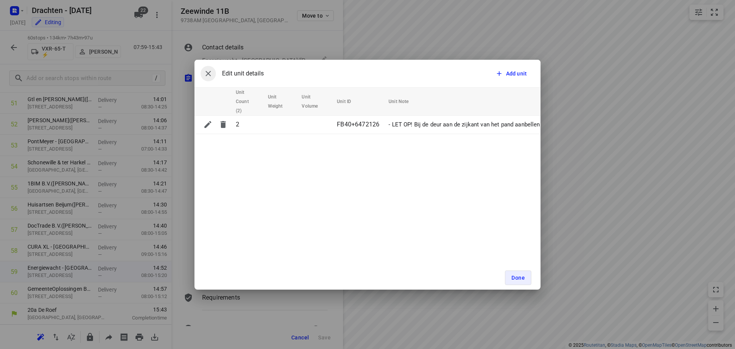
drag, startPoint x: 211, startPoint y: 77, endPoint x: 256, endPoint y: 62, distance: 47.6
click at [211, 77] on icon "button" at bounding box center [208, 73] width 9 height 9
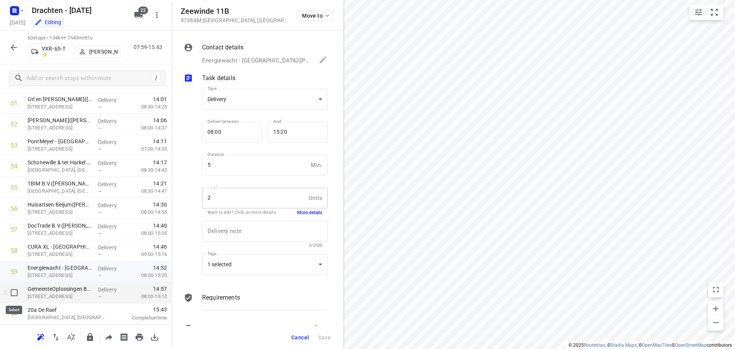
click at [13, 292] on input "checkbox" at bounding box center [14, 292] width 15 height 15
checkbox input "true"
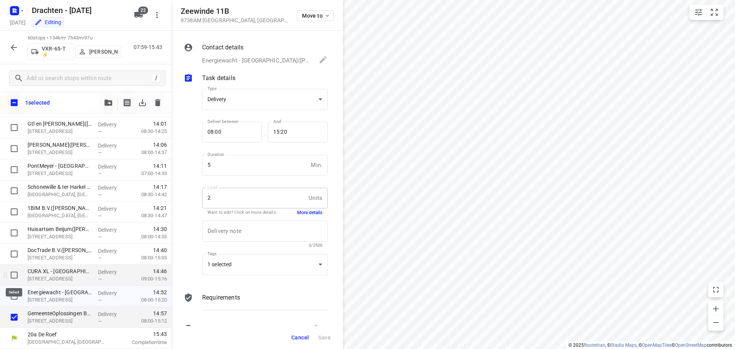
scroll to position [1087, 0]
click at [14, 294] on input "checkbox" at bounding box center [14, 295] width 15 height 15
checkbox input "true"
drag, startPoint x: 15, startPoint y: 278, endPoint x: 15, endPoint y: 271, distance: 7.7
click at [15, 278] on input "checkbox" at bounding box center [14, 274] width 15 height 15
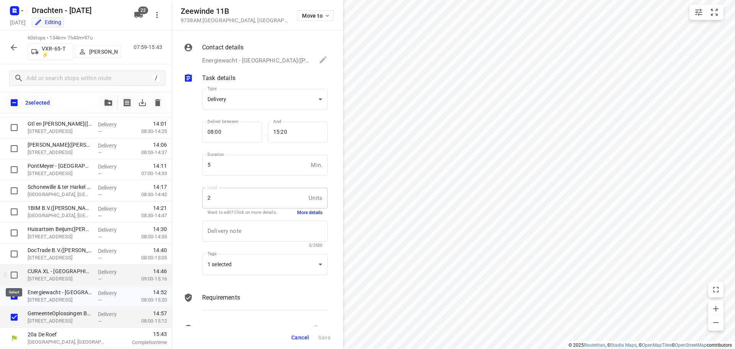
checkbox input "true"
click at [17, 257] on input "checkbox" at bounding box center [14, 253] width 15 height 15
checkbox input "true"
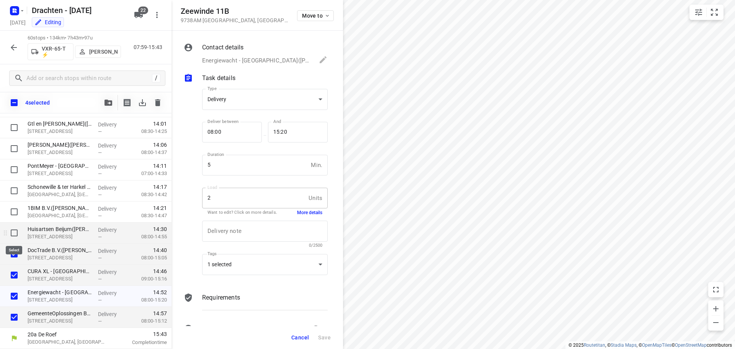
click at [14, 235] on input "checkbox" at bounding box center [14, 232] width 15 height 15
checkbox input "true"
click at [110, 104] on icon "button" at bounding box center [109, 103] width 8 height 6
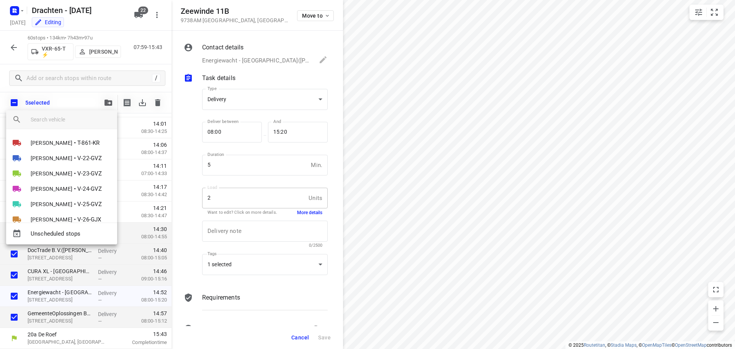
click at [54, 119] on input "search vehicle" at bounding box center [71, 119] width 80 height 11
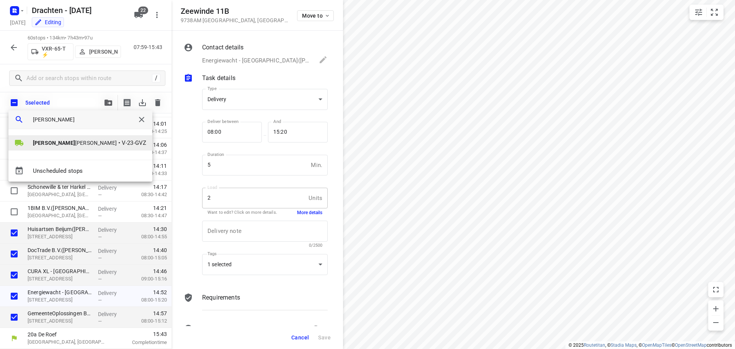
type input "wopke"
click at [122, 139] on span "V-23-GVZ" at bounding box center [134, 143] width 25 height 9
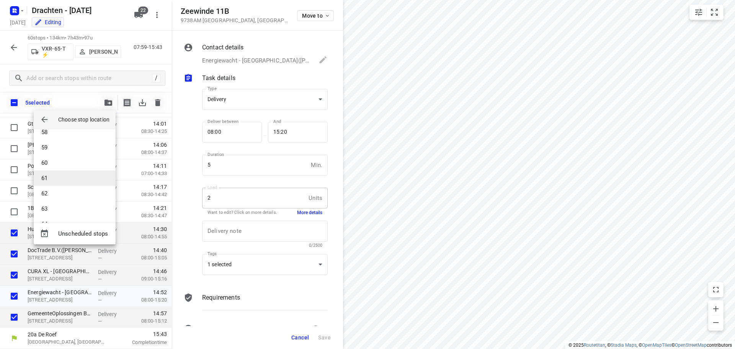
scroll to position [1064, 0]
click at [62, 208] on li "75" at bounding box center [75, 208] width 82 height 15
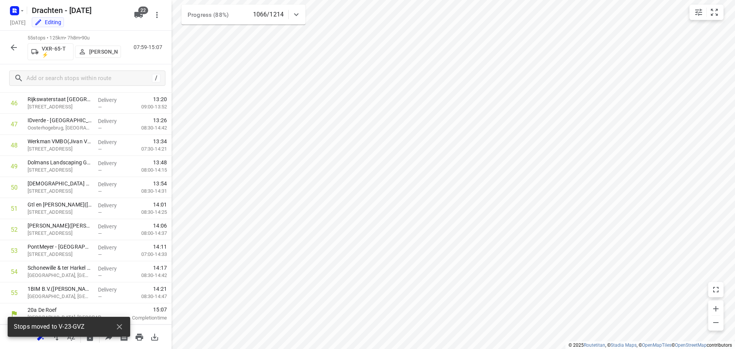
scroll to position [985, 0]
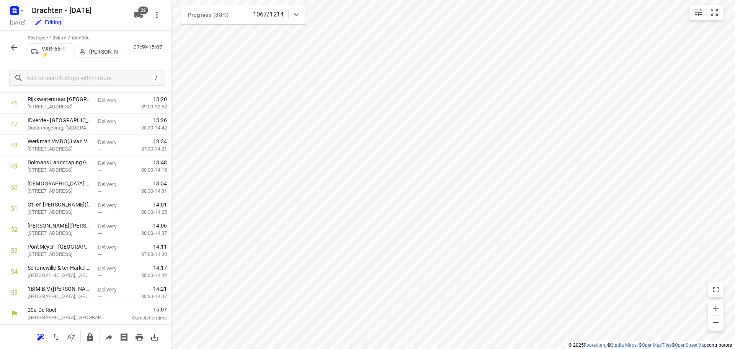
click at [13, 50] on icon "button" at bounding box center [13, 47] width 9 height 9
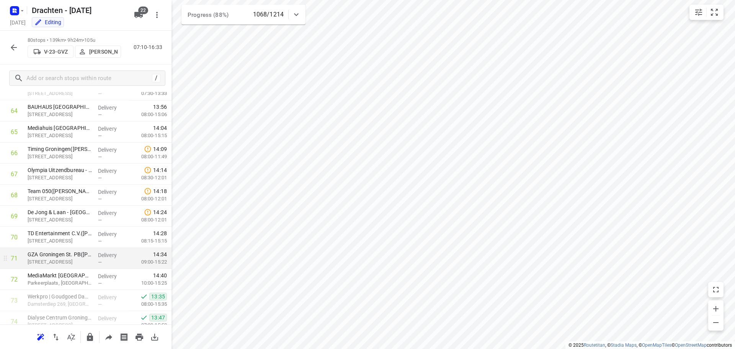
scroll to position [1512, 0]
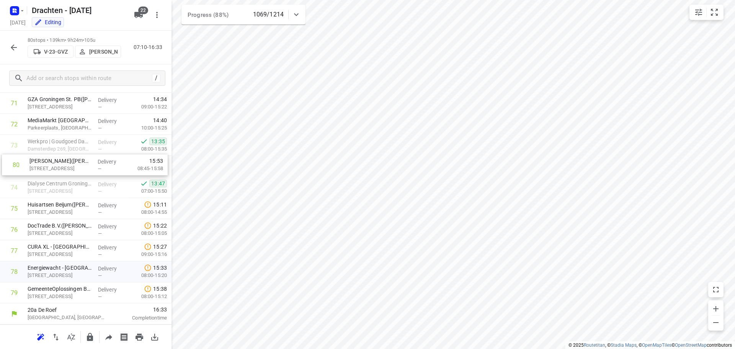
drag, startPoint x: 79, startPoint y: 299, endPoint x: 82, endPoint y: 169, distance: 129.8
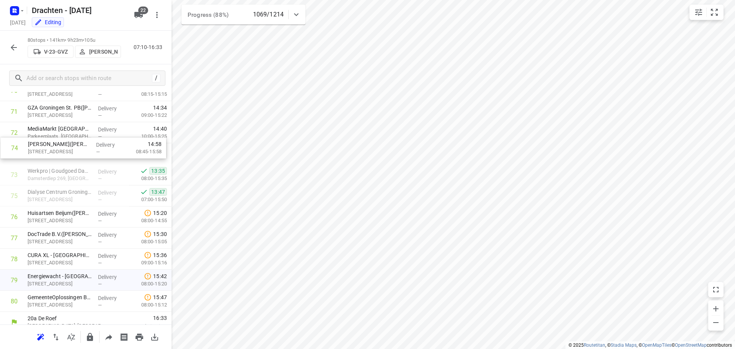
scroll to position [1499, 0]
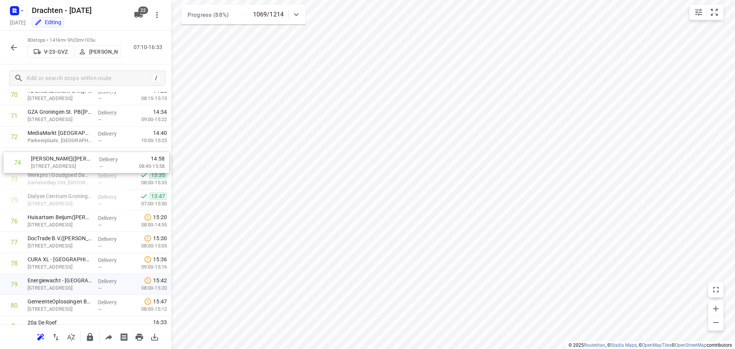
drag, startPoint x: 73, startPoint y: 166, endPoint x: 77, endPoint y: 158, distance: 9.1
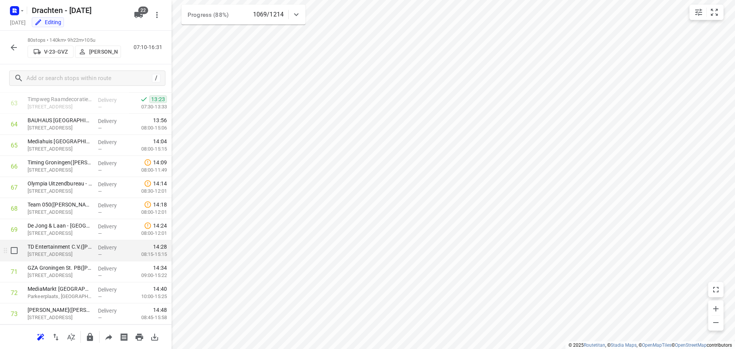
scroll to position [1231, 0]
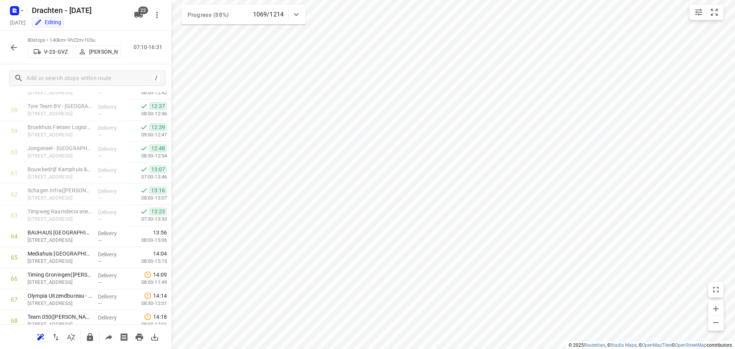
click at [17, 47] on icon "button" at bounding box center [14, 47] width 6 height 6
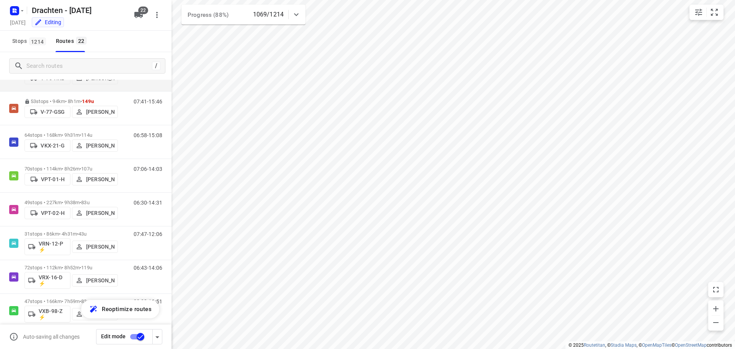
scroll to position [522, 0]
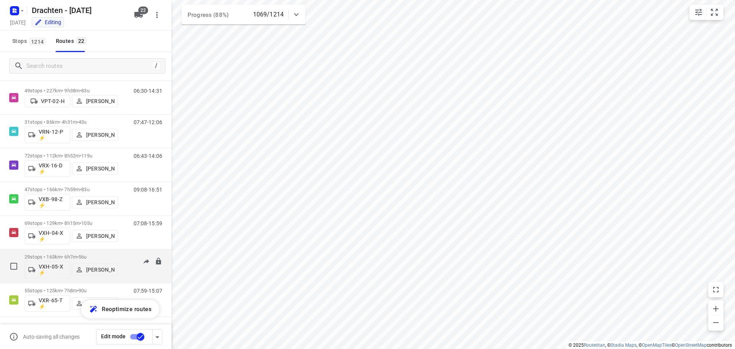
click at [80, 255] on p "29 stops • 163km • 6h7m • 56u" at bounding box center [71, 257] width 93 height 6
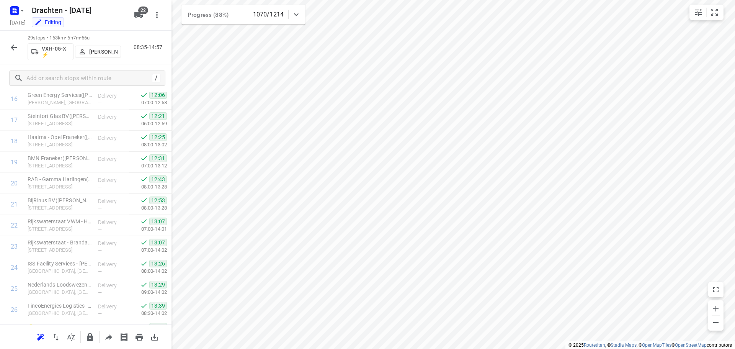
scroll to position [438, 0]
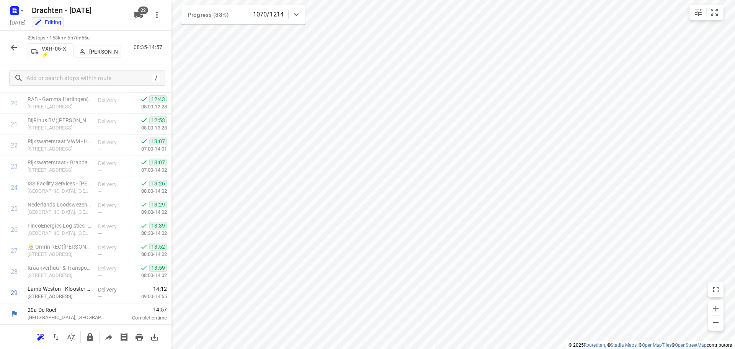
click at [11, 44] on icon "button" at bounding box center [13, 47] width 9 height 9
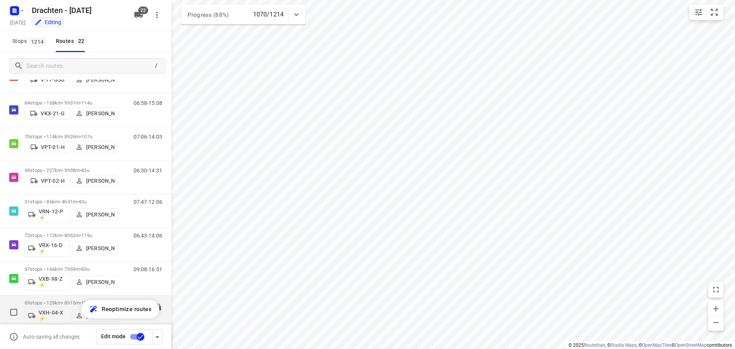
scroll to position [522, 0]
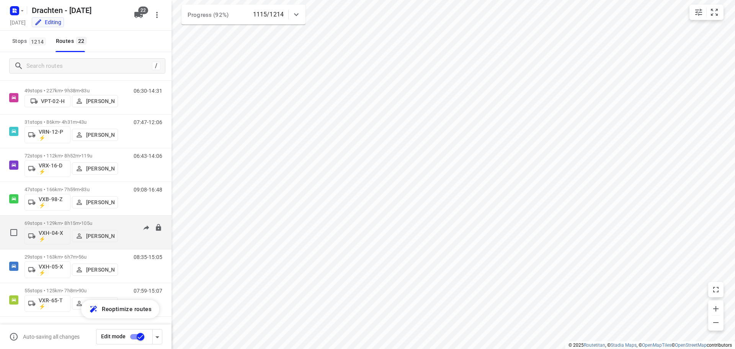
click at [92, 221] on span "105u" at bounding box center [86, 223] width 11 height 6
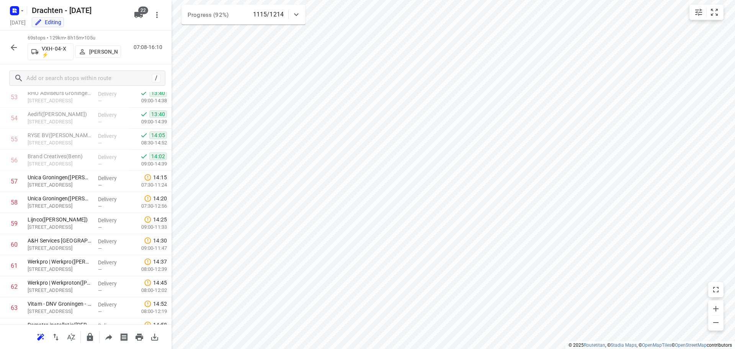
scroll to position [1127, 0]
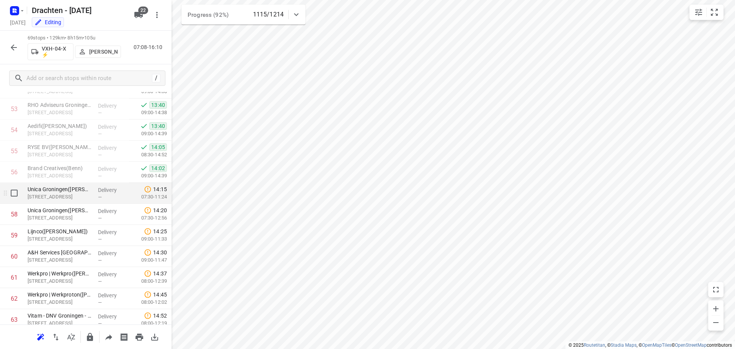
click at [59, 197] on p "Atoomweg 5, Groningen" at bounding box center [60, 197] width 64 height 8
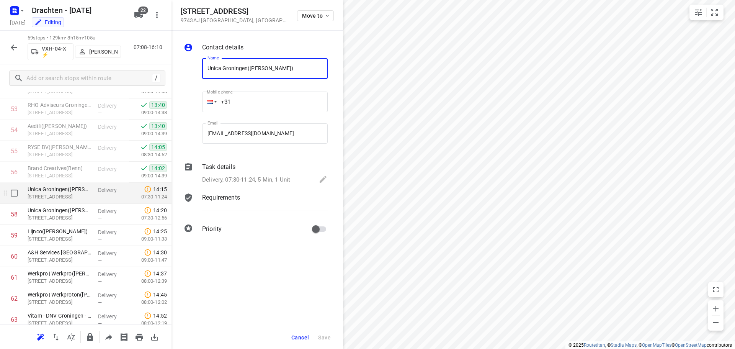
click at [70, 196] on p "Atoomweg 5, Groningen" at bounding box center [60, 197] width 64 height 8
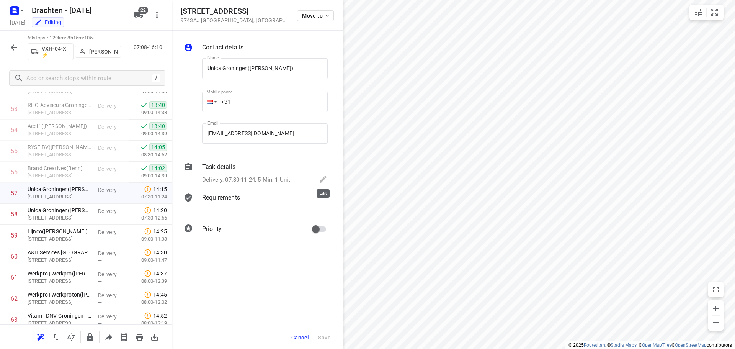
click at [321, 177] on icon at bounding box center [323, 179] width 9 height 9
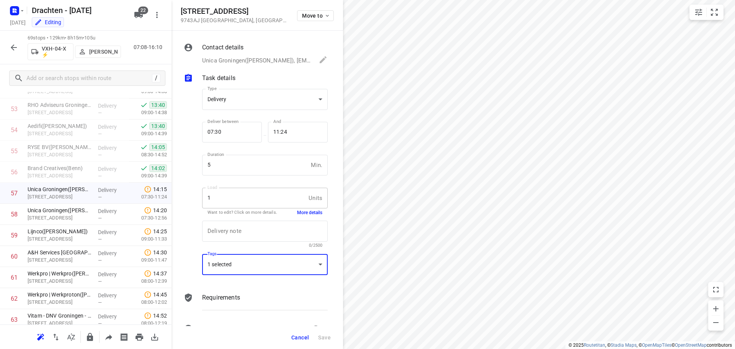
click at [301, 259] on div "1 selected" at bounding box center [265, 264] width 126 height 21
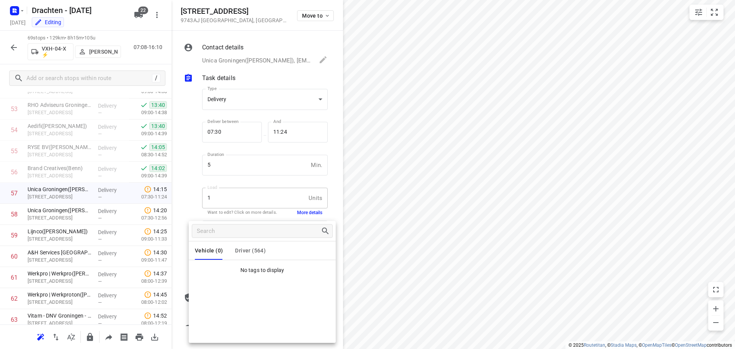
click at [180, 203] on div at bounding box center [367, 174] width 735 height 349
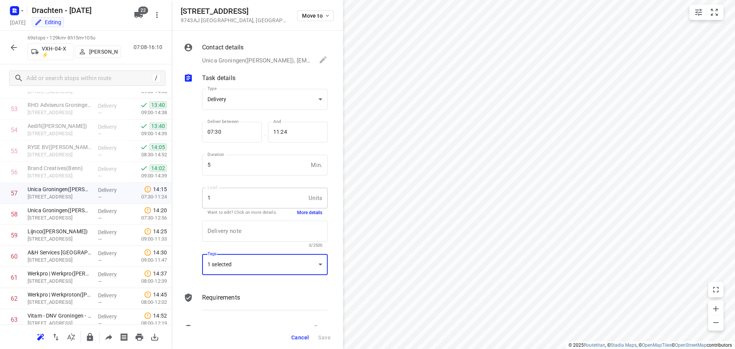
click at [305, 211] on button "More details" at bounding box center [309, 212] width 25 height 7
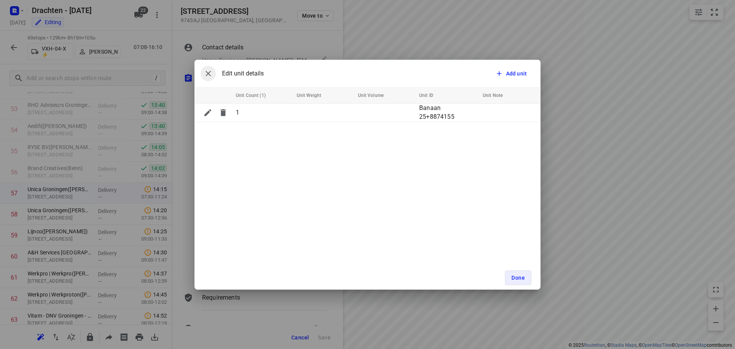
click at [208, 72] on icon "button" at bounding box center [208, 73] width 9 height 9
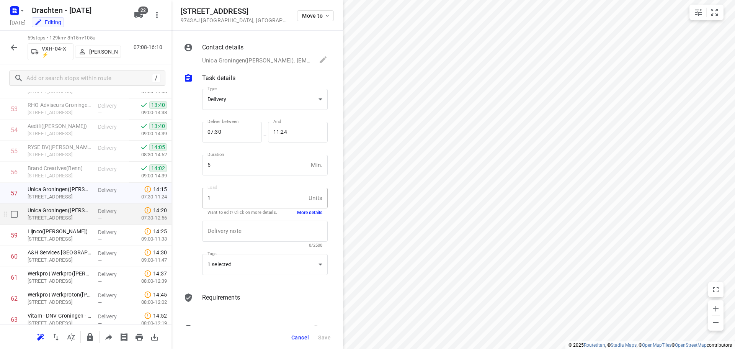
click at [64, 216] on p "Atoomweg 5, Groningen" at bounding box center [60, 218] width 64 height 8
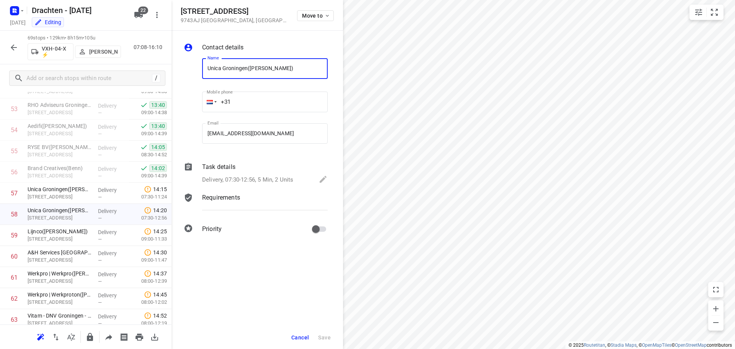
click at [314, 179] on div "Delivery, 07:30-12:56, 5 Min, 2 Units" at bounding box center [265, 180] width 126 height 11
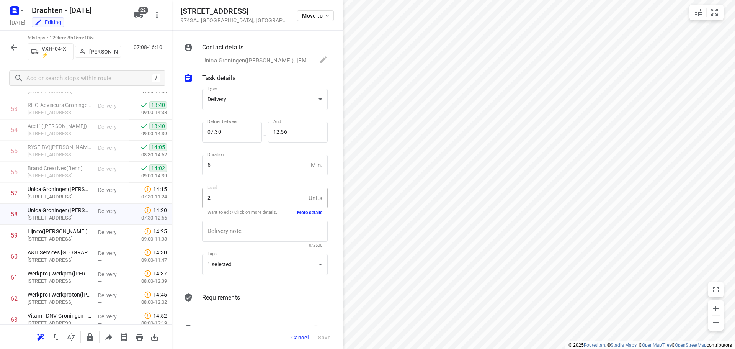
click at [306, 213] on button "More details" at bounding box center [309, 212] width 25 height 7
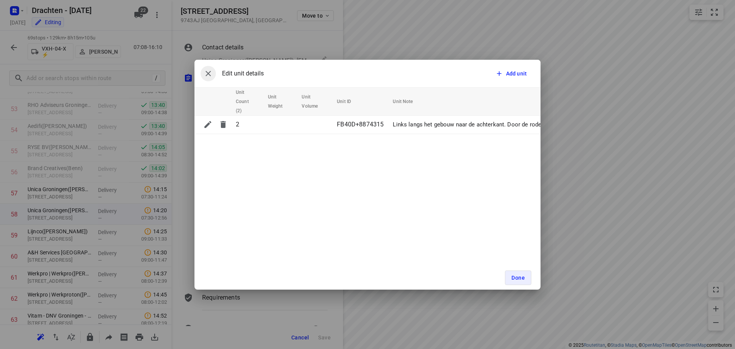
click at [211, 78] on button "button" at bounding box center [208, 73] width 15 height 15
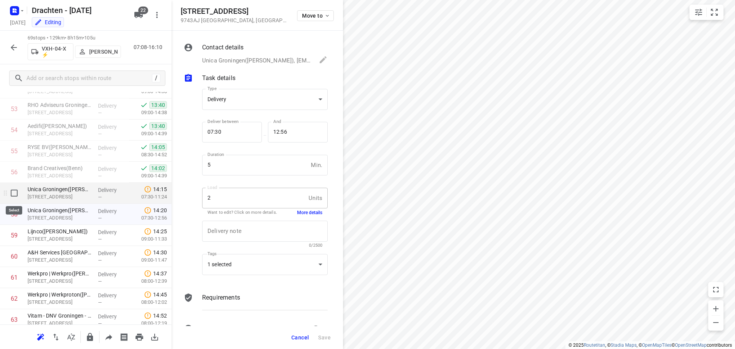
click at [15, 193] on input "checkbox" at bounding box center [14, 192] width 15 height 15
checkbox input "true"
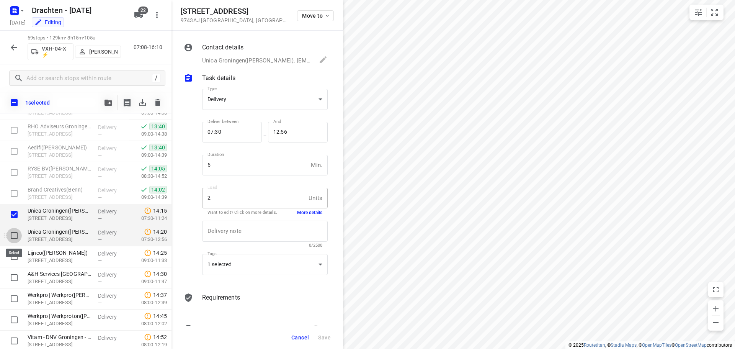
click at [14, 238] on input "checkbox" at bounding box center [14, 235] width 15 height 15
checkbox input "true"
click at [106, 103] on icon "button" at bounding box center [109, 103] width 8 height 6
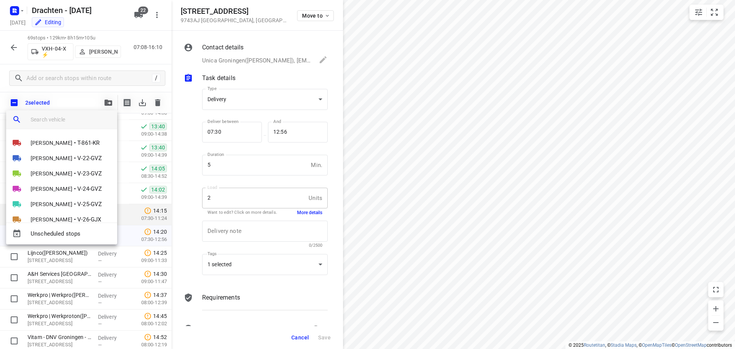
click at [52, 120] on input "search vehicle" at bounding box center [71, 119] width 80 height 11
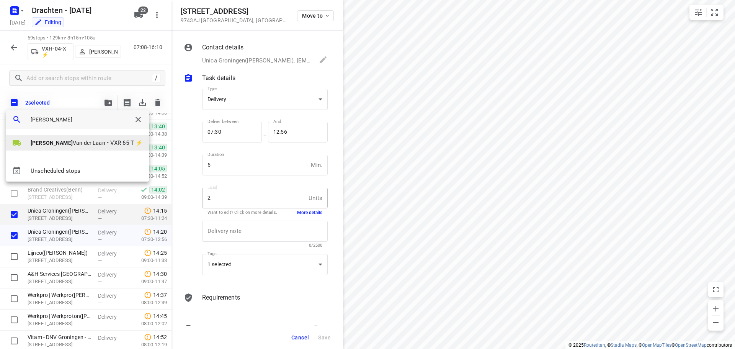
type input "harry"
click at [110, 146] on span "VXR-65-T ⚡" at bounding box center [126, 143] width 33 height 9
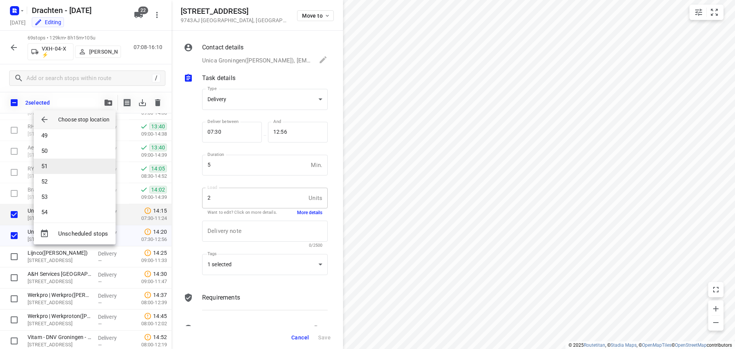
scroll to position [758, 0]
click at [70, 209] on li "55" at bounding box center [75, 208] width 82 height 15
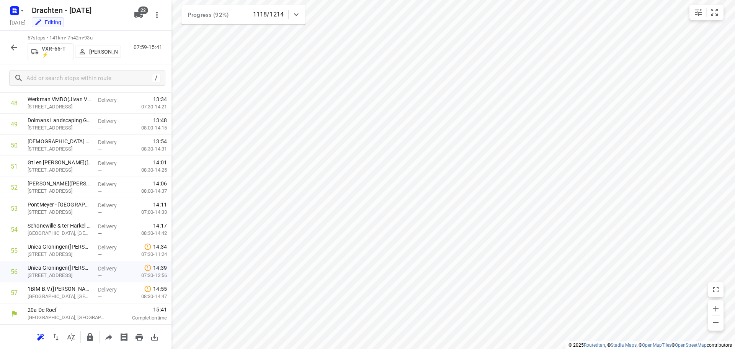
scroll to position [1027, 0]
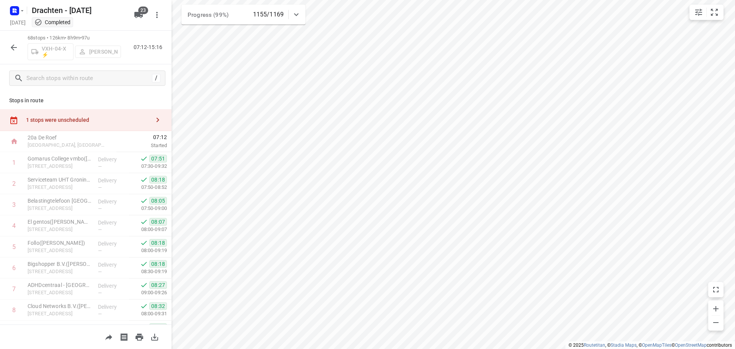
scroll to position [1281, 0]
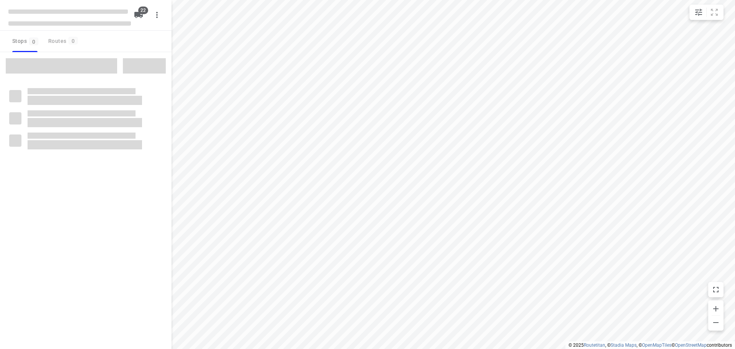
checkbox input "true"
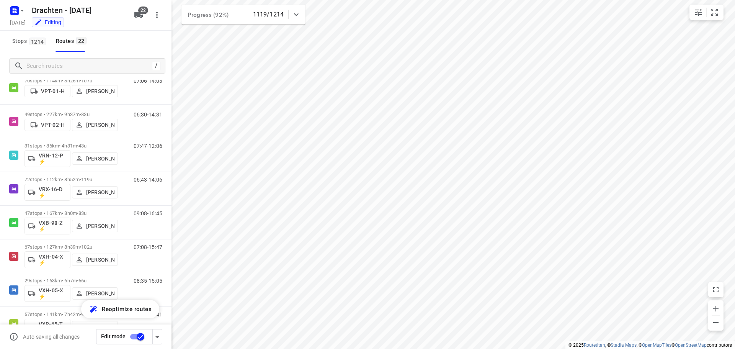
scroll to position [522, 0]
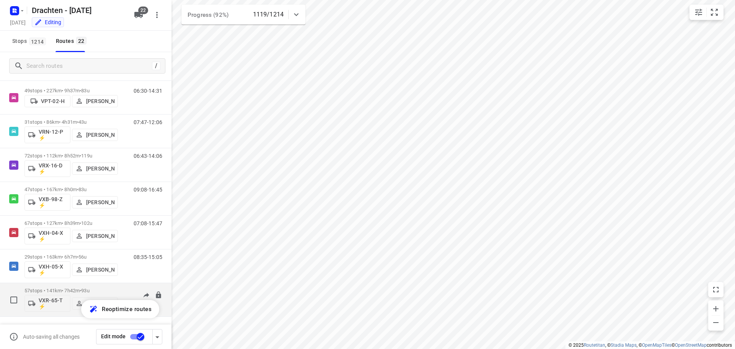
click at [60, 291] on p "57 stops • 141km • 7h42m • 93u" at bounding box center [71, 291] width 93 height 6
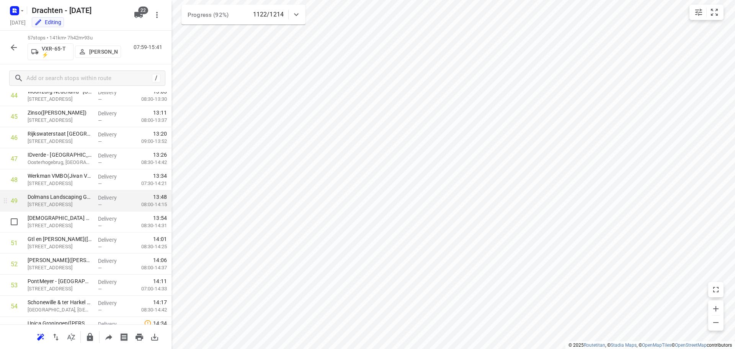
scroll to position [1027, 0]
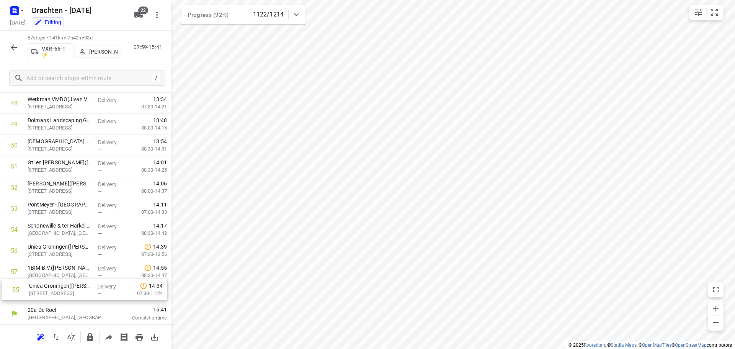
drag, startPoint x: 60, startPoint y: 255, endPoint x: 62, endPoint y: 296, distance: 41.0
drag, startPoint x: 75, startPoint y: 253, endPoint x: 74, endPoint y: 279, distance: 26.4
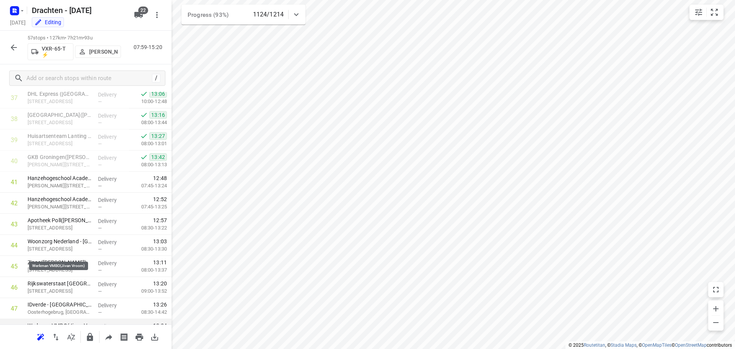
scroll to position [874, 0]
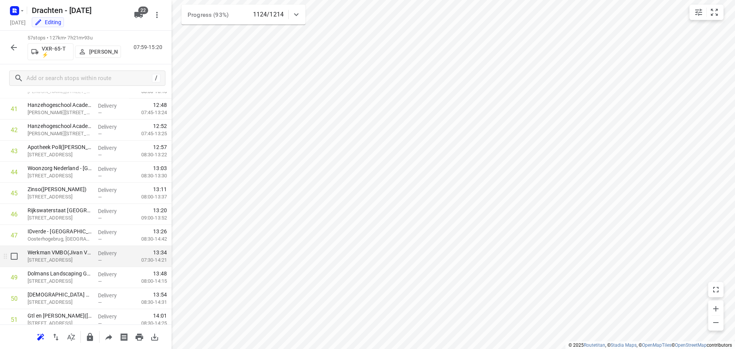
click at [53, 260] on p "[STREET_ADDRESS]" at bounding box center [60, 260] width 64 height 8
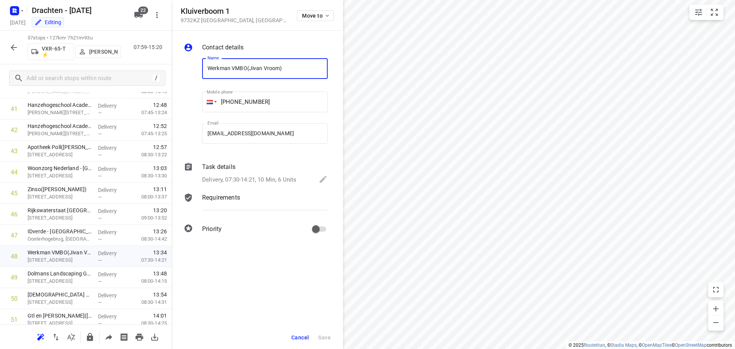
click at [271, 176] on p "Delivery, 07:30-14:21, 10 Min, 6 Units" at bounding box center [249, 179] width 94 height 9
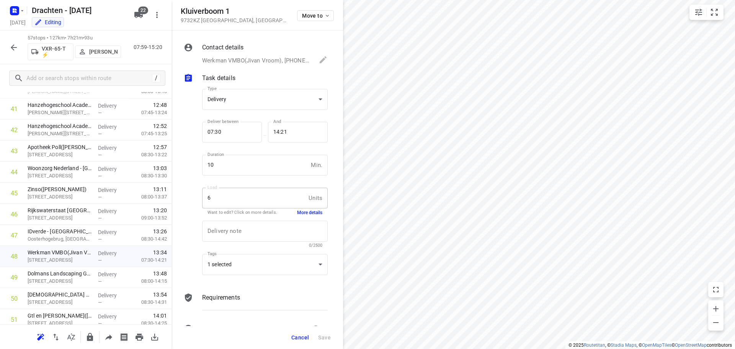
scroll to position [23, 0]
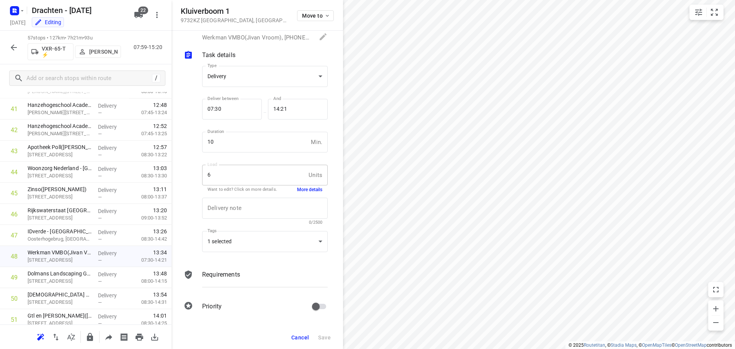
click at [308, 188] on button "More details" at bounding box center [309, 189] width 25 height 7
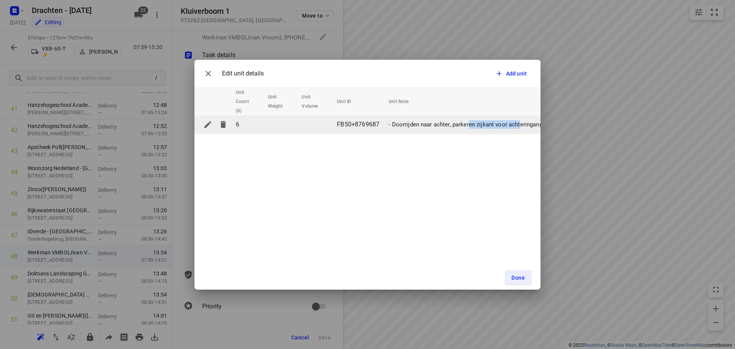
drag, startPoint x: 518, startPoint y: 126, endPoint x: 469, endPoint y: 128, distance: 49.4
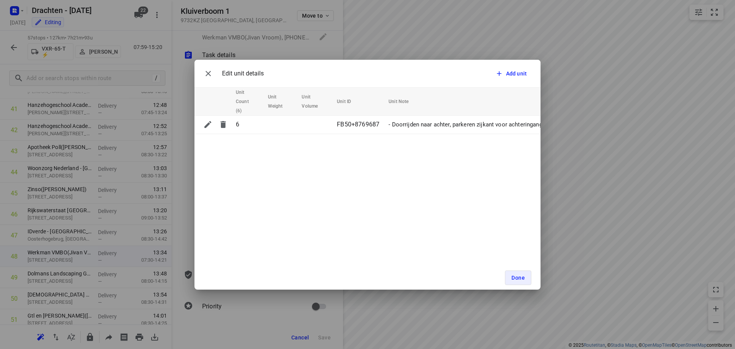
click at [427, 39] on div "Edit unit details Add unit Unit Count (6) Unit Weight Unit Volume Unit ID Unit …" at bounding box center [367, 174] width 735 height 349
click at [204, 72] on icon "button" at bounding box center [208, 73] width 9 height 9
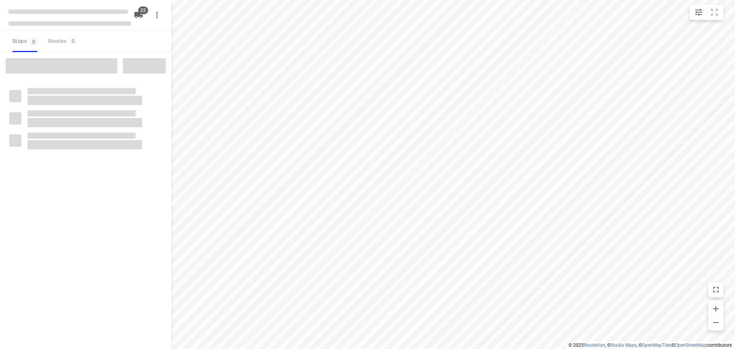
checkbox input "true"
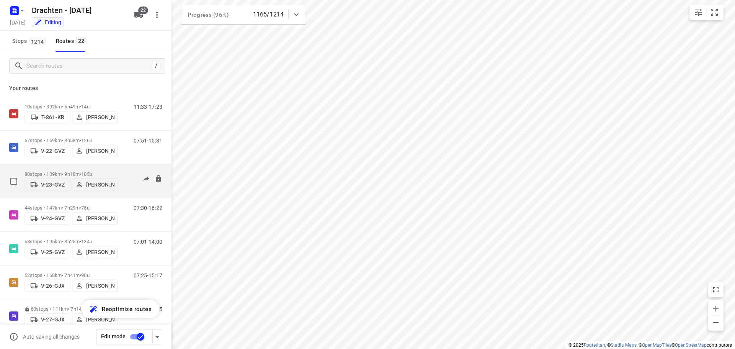
click at [77, 171] on p "80 stops • 139km • 9h18m • 105u" at bounding box center [71, 174] width 93 height 6
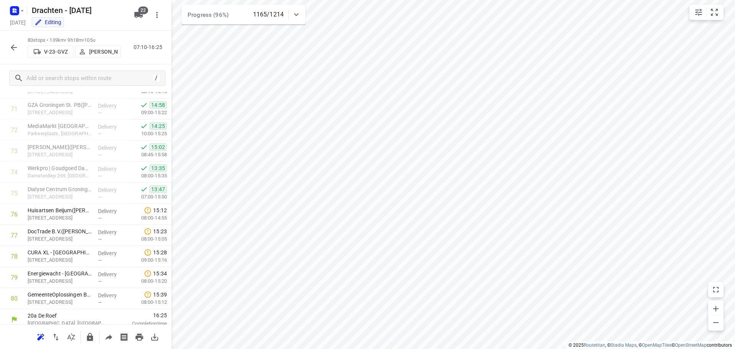
scroll to position [1512, 0]
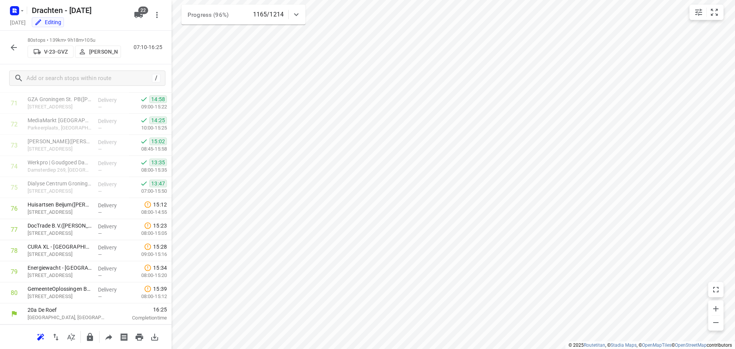
click at [13, 48] on icon "button" at bounding box center [13, 47] width 9 height 9
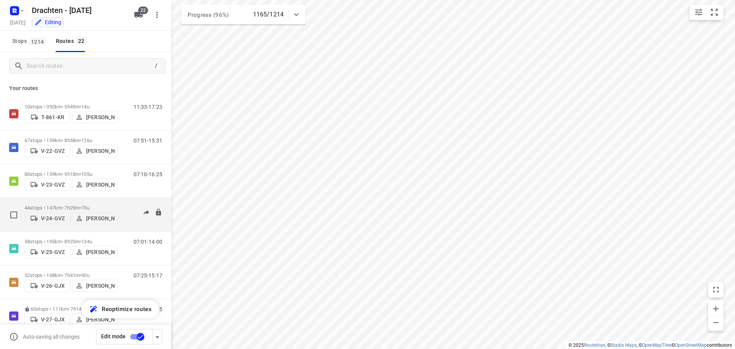
click at [63, 205] on p "44 stops • 147km • 7h29m • 75u" at bounding box center [71, 208] width 93 height 6
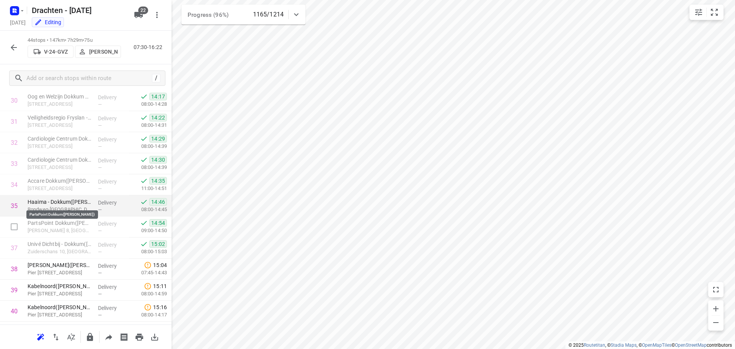
scroll to position [754, 0]
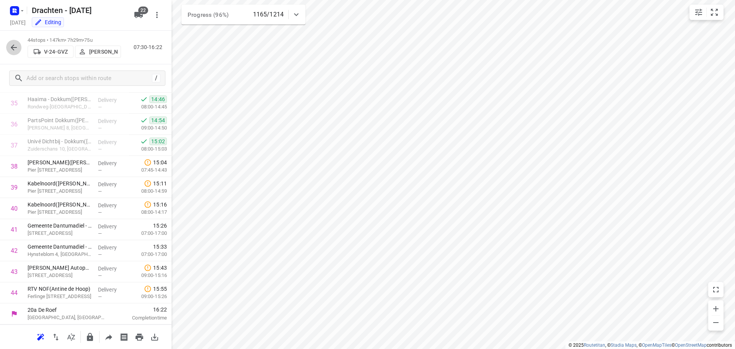
click at [17, 49] on icon "button" at bounding box center [13, 47] width 9 height 9
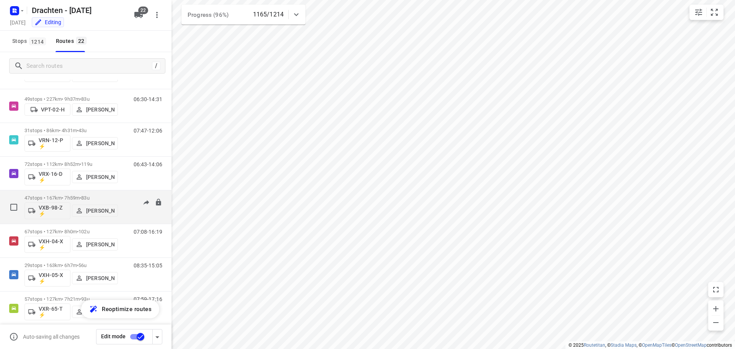
scroll to position [522, 0]
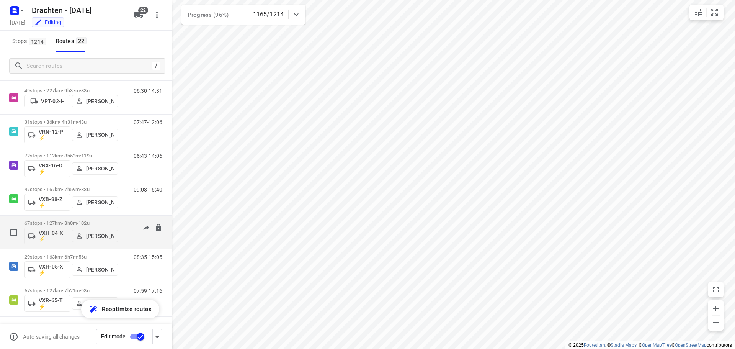
click at [79, 223] on p "67 stops • 127km • 8h0m • 102u" at bounding box center [71, 223] width 93 height 6
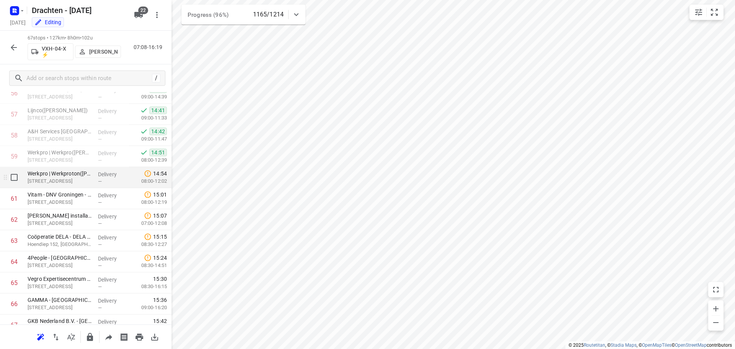
scroll to position [1238, 0]
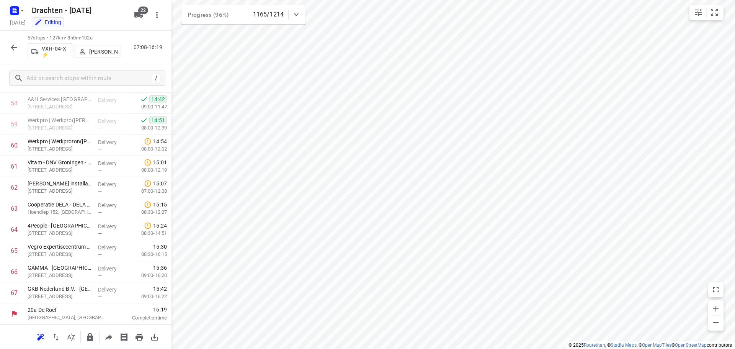
click at [13, 49] on icon "button" at bounding box center [14, 47] width 6 height 6
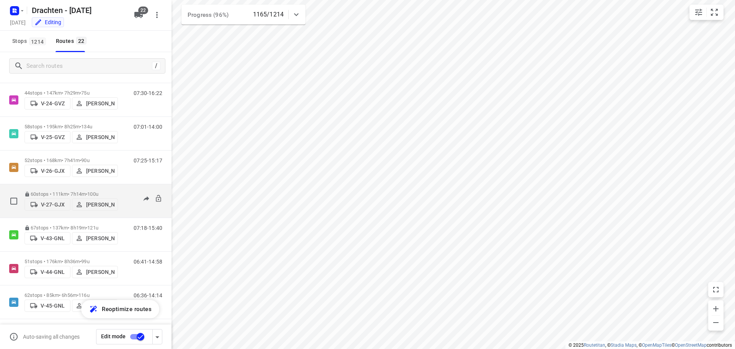
scroll to position [0, 0]
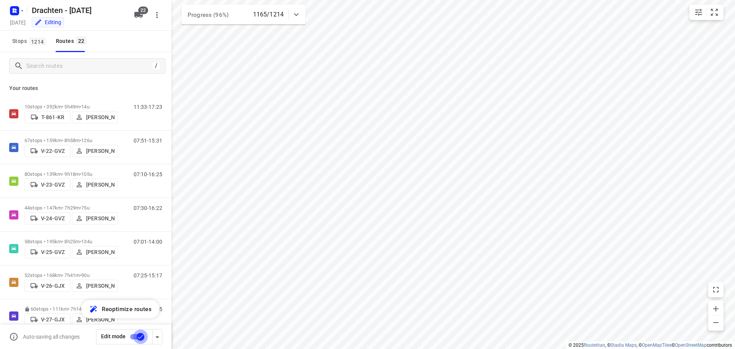
click at [137, 338] on input "checkbox" at bounding box center [141, 336] width 44 height 15
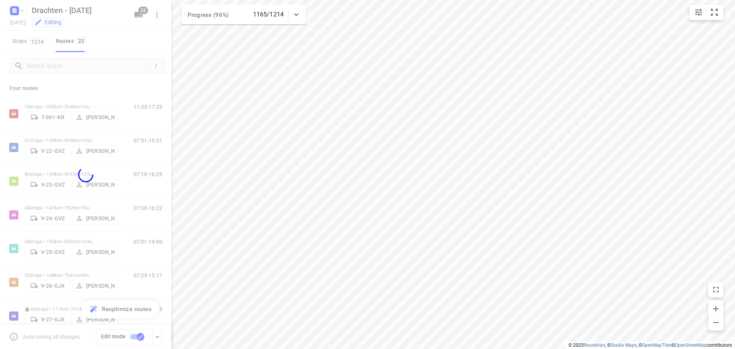
checkbox input "false"
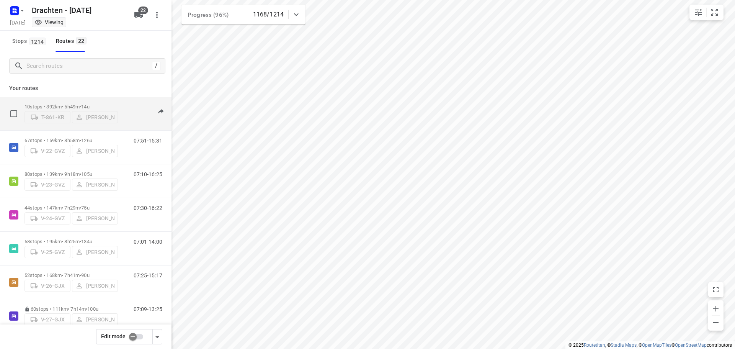
click at [89, 104] on span "14u" at bounding box center [85, 107] width 8 height 6
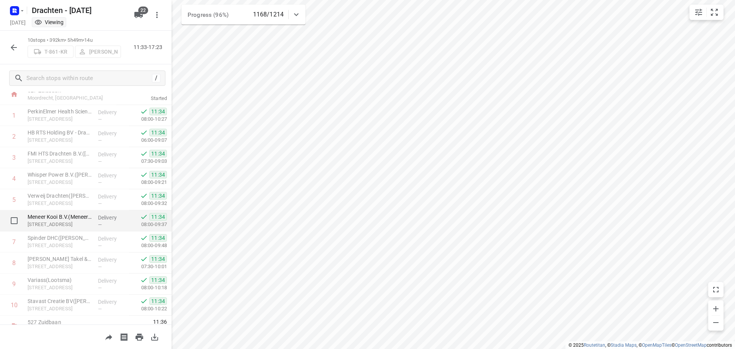
scroll to position [38, 0]
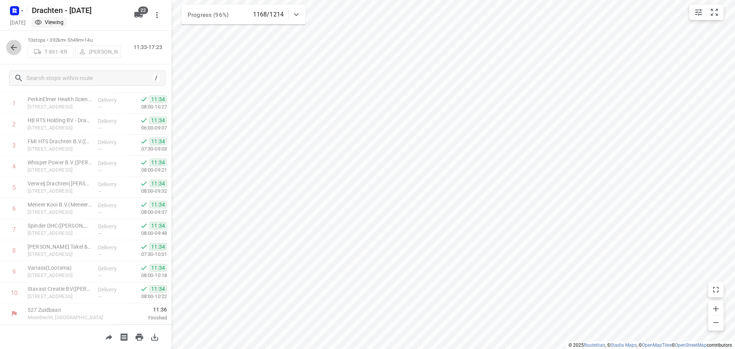
click at [12, 51] on icon "button" at bounding box center [13, 47] width 9 height 9
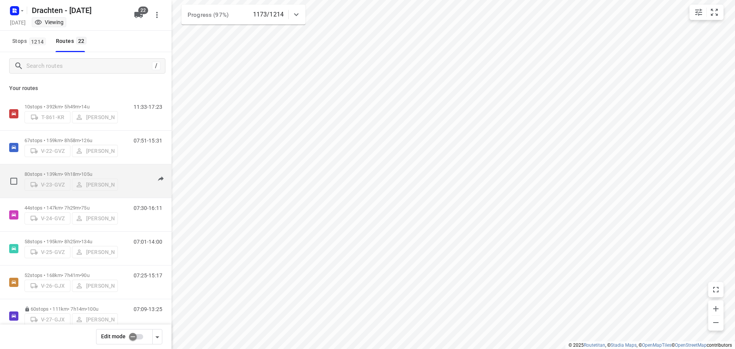
click at [73, 171] on p "80 stops • 139km • 9h18m • 105u" at bounding box center [71, 174] width 93 height 6
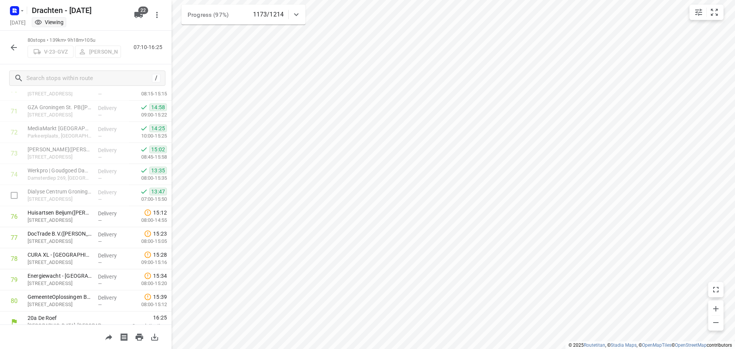
scroll to position [1512, 0]
